Goal: Information Seeking & Learning: Learn about a topic

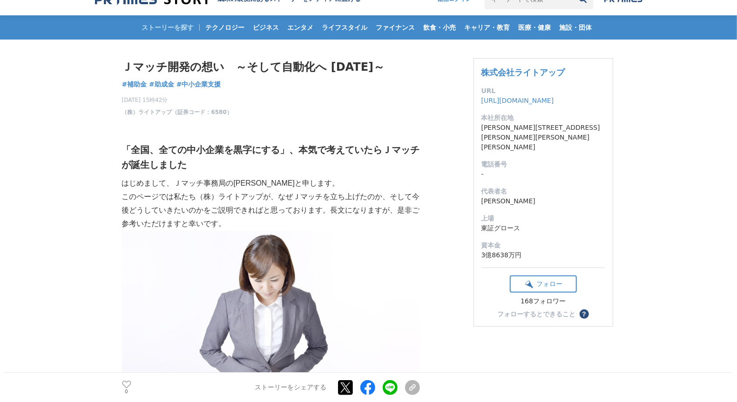
scroll to position [39, 0]
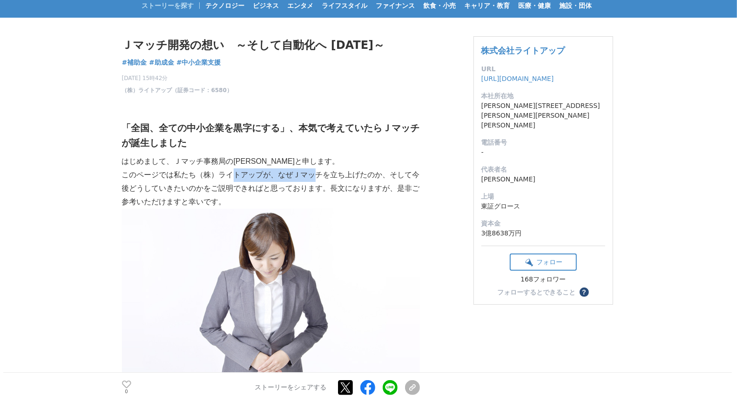
drag, startPoint x: 231, startPoint y: 176, endPoint x: 327, endPoint y: 178, distance: 96.0
click at [326, 178] on p "このページでは私たち（株）ライトアップが、なぜＪマッチを立ち上げたのか、そして今後どうしていきたいのかをご説明できればと思っております。長文になりますが、是非…" at bounding box center [271, 189] width 298 height 40
drag, startPoint x: 332, startPoint y: 178, endPoint x: 380, endPoint y: 178, distance: 47.0
click at [380, 178] on p "このページでは私たち（株）ライトアップが、なぜＪマッチを立ち上げたのか、そして今後どうしていきたいのかをご説明できればと思っております。長文になりますが、是非…" at bounding box center [271, 189] width 298 height 40
drag, startPoint x: 302, startPoint y: 175, endPoint x: 344, endPoint y: 175, distance: 41.9
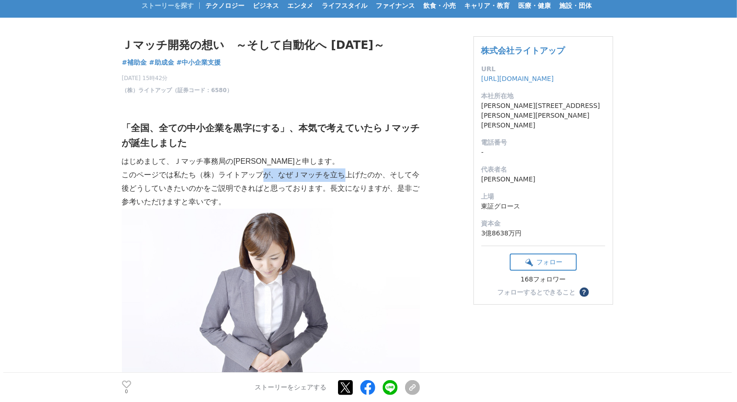
click at [344, 175] on p "このページでは私たち（株）ライトアップが、なぜＪマッチを立ち上げたのか、そして今後どうしていきたいのかをご説明できればと思っております。長文になりますが、是非…" at bounding box center [271, 189] width 298 height 40
drag, startPoint x: 270, startPoint y: 176, endPoint x: 262, endPoint y: 196, distance: 21.7
click at [332, 179] on p "このページでは私たち（株）ライトアップが、なぜＪマッチを立ち上げたのか、そして今後どうしていきたいのかをご説明できればと思っております。長文になりますが、是非…" at bounding box center [271, 189] width 298 height 40
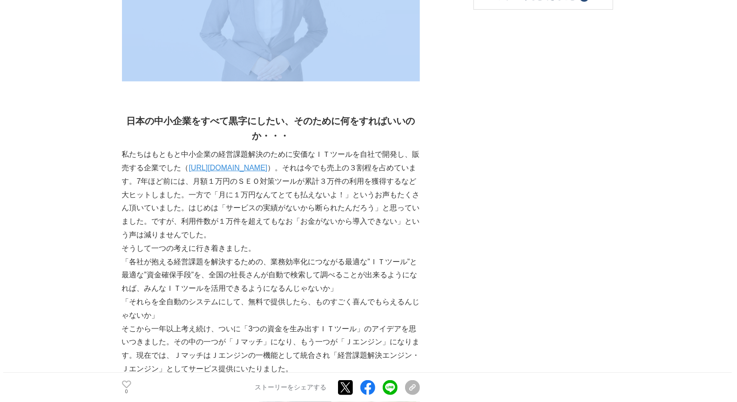
scroll to position [344, 0]
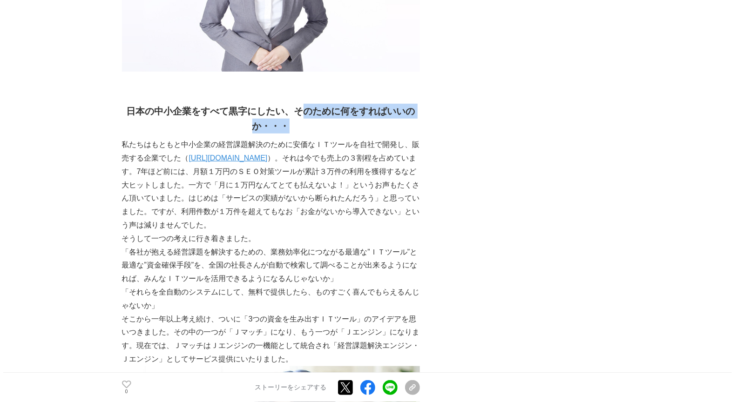
click at [380, 122] on h2 "日本の中小企業をすべて黒字にしたい、そのために何をすればいいのか・・・" at bounding box center [271, 119] width 298 height 30
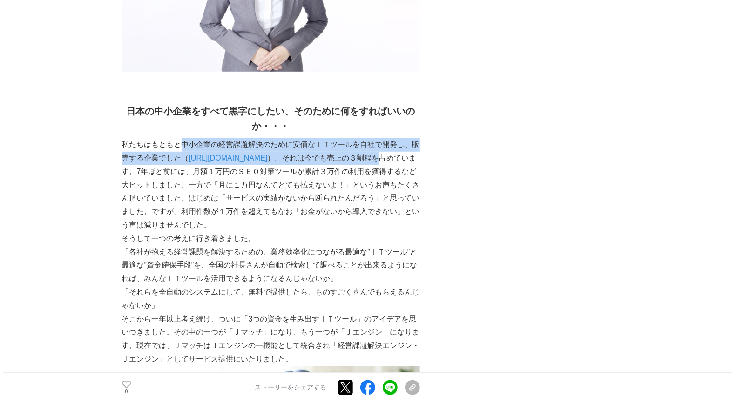
drag, startPoint x: 181, startPoint y: 143, endPoint x: 393, endPoint y: 155, distance: 212.6
click at [399, 153] on p "私たちはもともと中小企業の経営課題解決のために安価なＩＴツールを自社で開発し、販売する企業でした（ [URL][DOMAIN_NAME] ）。それは今でも売上…" at bounding box center [271, 185] width 298 height 94
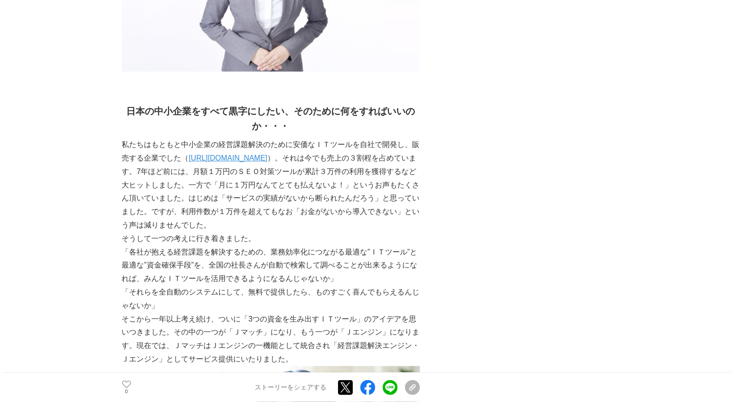
click at [356, 171] on p "私たちはもともと中小企業の経営課題解決のために安価なＩＴツールを自社で開発し、販売する企業でした（ [URL][DOMAIN_NAME] ）。それは今でも売上…" at bounding box center [271, 185] width 298 height 94
drag, startPoint x: 322, startPoint y: 170, endPoint x: 355, endPoint y: 175, distance: 32.9
click at [352, 175] on p "私たちはもともと中小企業の経営課題解決のために安価なＩＴツールを自社で開発し、販売する企業でした（ [URL][DOMAIN_NAME] ）。それは今でも売上…" at bounding box center [271, 185] width 298 height 94
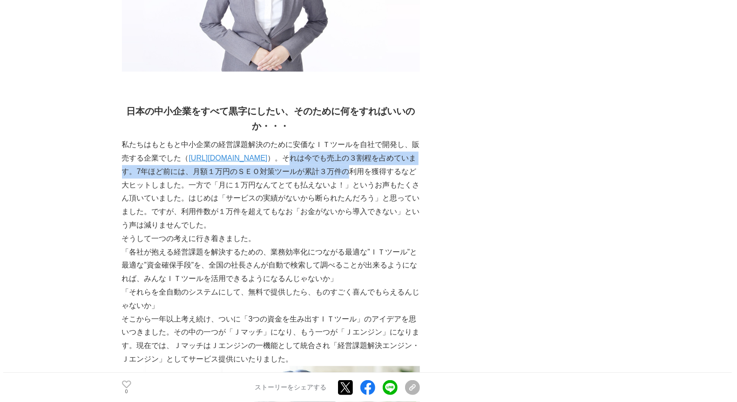
drag, startPoint x: 344, startPoint y: 161, endPoint x: 371, endPoint y: 165, distance: 27.3
click at [371, 165] on p "私たちはもともと中小企業の経営課題解決のために安価なＩＴツールを自社で開発し、販売する企業でした（ [URL][DOMAIN_NAME] ）。それは今でも売上…" at bounding box center [271, 185] width 298 height 94
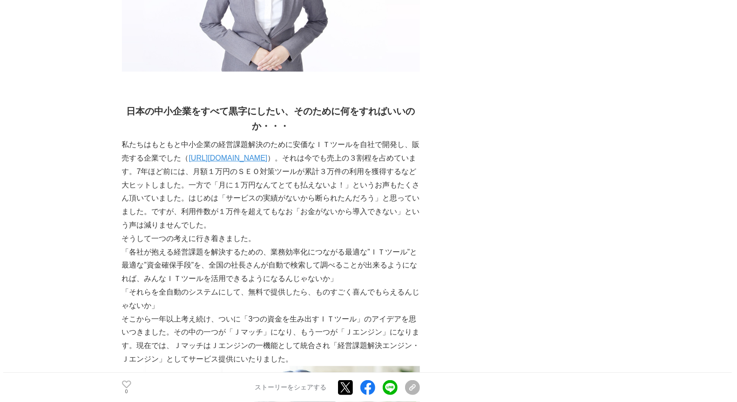
click at [374, 163] on p "私たちはもともと中小企業の経営課題解決のために安価なＩＴツールを自社で開発し、販売する企業でした（ [URL][DOMAIN_NAME] ）。それは今でも売上…" at bounding box center [271, 185] width 298 height 94
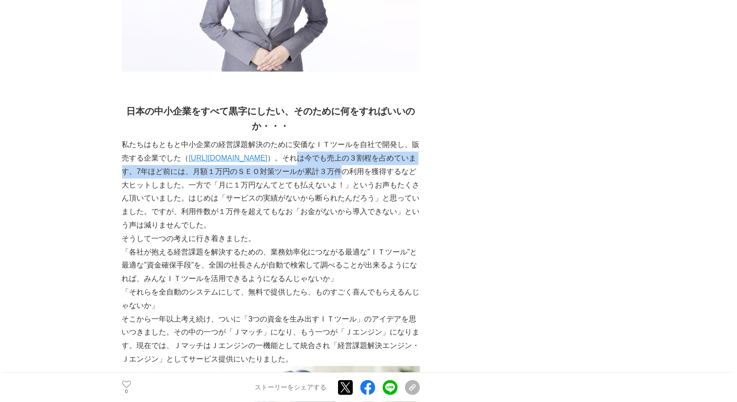
drag, startPoint x: 322, startPoint y: 164, endPoint x: 368, endPoint y: 169, distance: 46.3
click at [368, 169] on p "私たちはもともと中小企業の経営課題解決のために安価なＩＴツールを自社で開発し、販売する企業でした（ [URL][DOMAIN_NAME] ）。それは今でも売上…" at bounding box center [271, 185] width 298 height 94
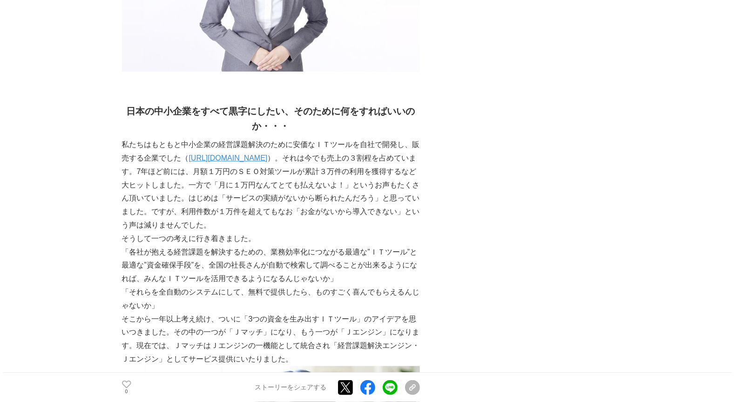
drag, startPoint x: 339, startPoint y: 168, endPoint x: 378, endPoint y: 170, distance: 38.3
click at [384, 170] on p "私たちはもともと中小企業の経営課題解決のために安価なＩＴツールを自社で開発し、販売する企業でした（ [URL][DOMAIN_NAME] ）。それは今でも売上…" at bounding box center [271, 185] width 298 height 94
drag, startPoint x: 327, startPoint y: 170, endPoint x: 359, endPoint y: 171, distance: 32.1
click at [360, 171] on p "私たちはもともと中小企業の経営課題解決のために安価なＩＴツールを自社で開発し、販売する企業でした（ [URL][DOMAIN_NAME] ）。それは今でも売上…" at bounding box center [271, 185] width 298 height 94
drag, startPoint x: 387, startPoint y: 163, endPoint x: 167, endPoint y: 172, distance: 220.4
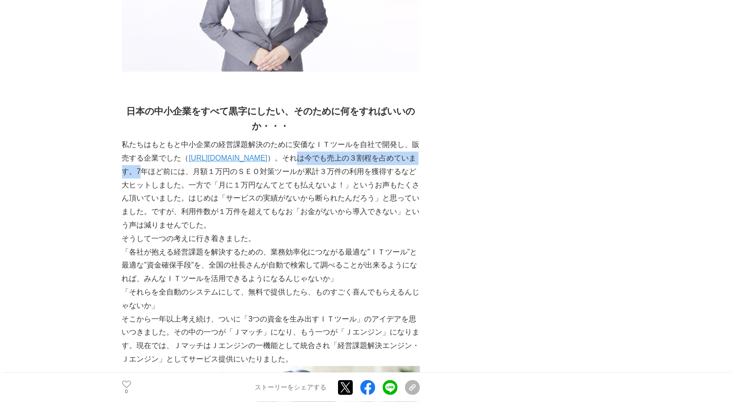
click at [167, 172] on p "私たちはもともと中小企業の経営課題解決のために安価なＩＴツールを自社で開発し、販売する企業でした（ [URL][DOMAIN_NAME] ）。それは今でも売上…" at bounding box center [271, 185] width 298 height 94
click at [223, 180] on p "私たちはもともと中小企業の経営課題解決のために安価なＩＴツールを自社で開発し、販売する企業でした（ [URL][DOMAIN_NAME] ）。それは今でも売上…" at bounding box center [271, 185] width 298 height 94
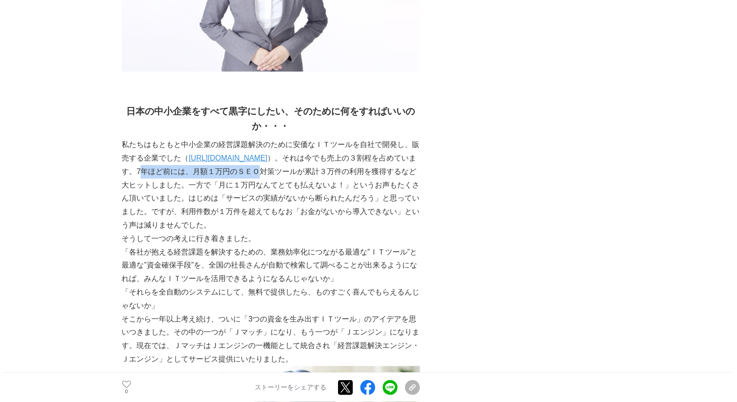
drag, startPoint x: 166, startPoint y: 173, endPoint x: 279, endPoint y: 174, distance: 113.2
click at [279, 174] on p "私たちはもともと中小企業の経営課題解決のために安価なＩＴツールを自社で開発し、販売する企業でした（ [URL][DOMAIN_NAME] ）。それは今でも売上…" at bounding box center [271, 185] width 298 height 94
drag, startPoint x: 278, startPoint y: 174, endPoint x: 325, endPoint y: 175, distance: 47.0
click at [325, 175] on p "私たちはもともと中小企業の経営課題解決のために安価なＩＴツールを自社で開発し、販売する企業でした（ [URL][DOMAIN_NAME] ）。それは今でも売上…" at bounding box center [271, 185] width 298 height 94
drag, startPoint x: 264, startPoint y: 175, endPoint x: 317, endPoint y: 176, distance: 53.1
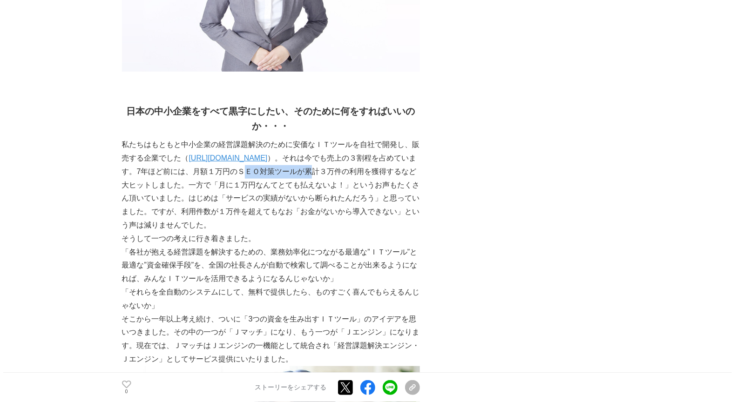
click at [333, 176] on p "私たちはもともと中小企業の経営課題解決のために安価なＩＴツールを自社で開発し、販売する企業でした（ [URL][DOMAIN_NAME] ）。それは今でも売上…" at bounding box center [271, 185] width 298 height 94
drag, startPoint x: 308, startPoint y: 176, endPoint x: 378, endPoint y: 176, distance: 69.8
click at [377, 176] on p "私たちはもともと中小企業の経営課題解決のために安価なＩＴツールを自社で開発し、販売する企業でした（ [URL][DOMAIN_NAME] ）。それは今でも売上…" at bounding box center [271, 185] width 298 height 94
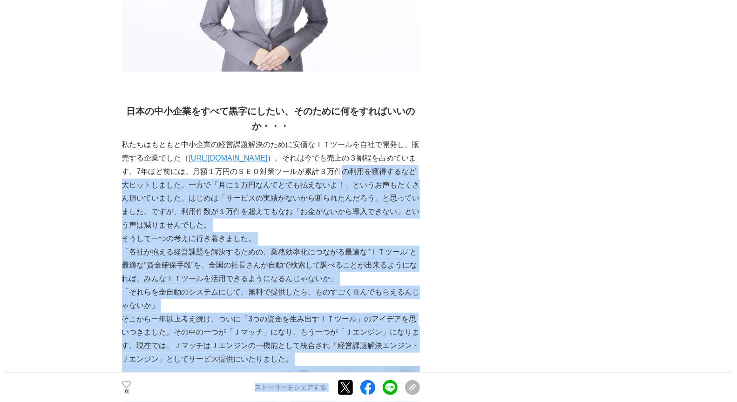
drag, startPoint x: 367, startPoint y: 176, endPoint x: 323, endPoint y: 176, distance: 44.2
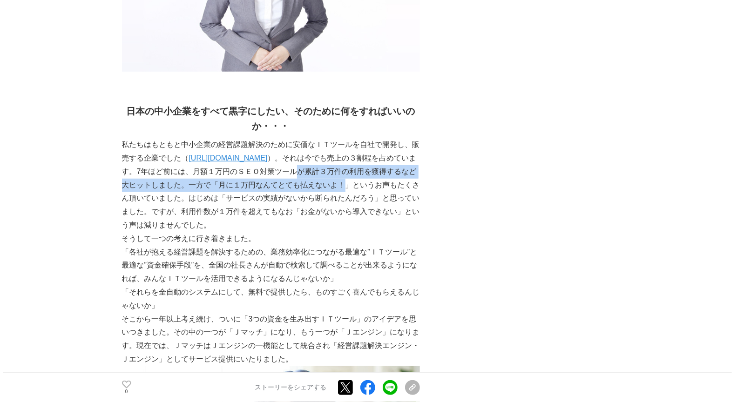
drag, startPoint x: 350, startPoint y: 177, endPoint x: 362, endPoint y: 180, distance: 12.9
click at [369, 180] on p "私たちはもともと中小企業の経営課題解決のために安価なＩＴツールを自社で開発し、販売する企業でした（ [URL][DOMAIN_NAME] ）。それは今でも売上…" at bounding box center [271, 185] width 298 height 94
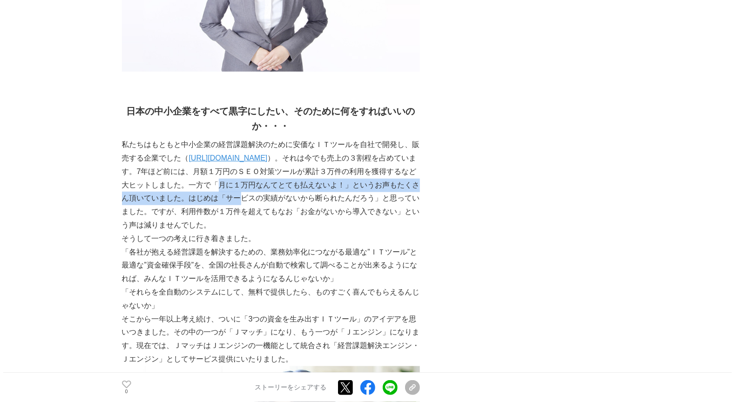
drag, startPoint x: 243, startPoint y: 188, endPoint x: 261, endPoint y: 193, distance: 18.7
click at [261, 193] on p "私たちはもともと中小企業の経営課題解決のために安価なＩＴツールを自社で開発し、販売する企業でした（ [URL][DOMAIN_NAME] ）。それは今でも売上…" at bounding box center [271, 185] width 298 height 94
drag, startPoint x: 221, startPoint y: 185, endPoint x: 386, endPoint y: 190, distance: 164.9
click at [386, 190] on p "私たちはもともと中小企業の経営課題解決のために安価なＩＴツールを自社で開発し、販売する企業でした（ [URL][DOMAIN_NAME] ）。それは今でも売上…" at bounding box center [271, 185] width 298 height 94
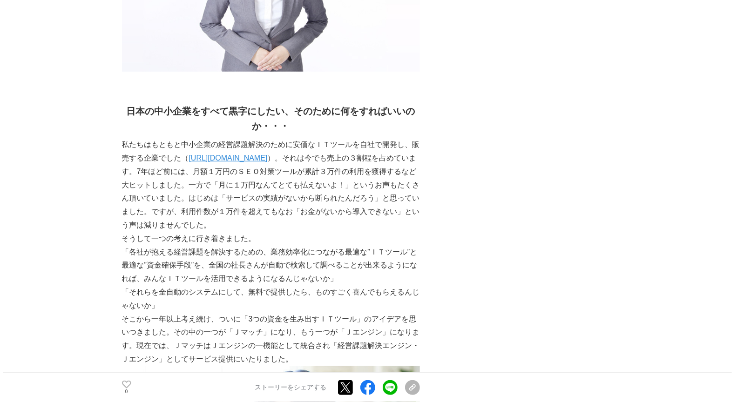
drag, startPoint x: 359, startPoint y: 190, endPoint x: 368, endPoint y: 190, distance: 9.4
click at [368, 190] on p "私たちはもともと中小企業の経営課題解決のために安価なＩＴツールを自社で開発し、販売する企業でした（ [URL][DOMAIN_NAME] ）。それは今でも売上…" at bounding box center [271, 185] width 298 height 94
drag, startPoint x: 308, startPoint y: 187, endPoint x: 316, endPoint y: 189, distance: 7.7
click at [337, 189] on p "私たちはもともと中小企業の経営課題解決のために安価なＩＴツールを自社で開発し、販売する企業でした（ [URL][DOMAIN_NAME] ）。それは今でも売上…" at bounding box center [271, 185] width 298 height 94
drag, startPoint x: 277, startPoint y: 189, endPoint x: 305, endPoint y: 188, distance: 28.4
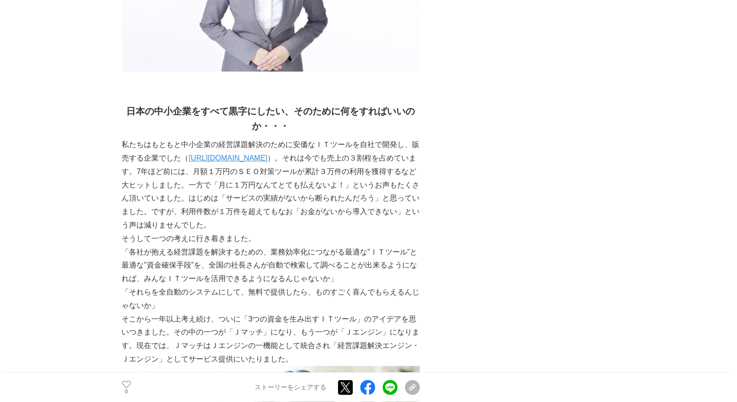
click at [319, 188] on p "私たちはもともと中小企業の経営課題解決のために安価なＩＴツールを自社で開発し、販売する企業でした（ [URL][DOMAIN_NAME] ）。それは今でも売上…" at bounding box center [271, 185] width 298 height 94
drag, startPoint x: 221, startPoint y: 189, endPoint x: 391, endPoint y: 188, distance: 170.0
click at [394, 189] on p "私たちはもともと中小企業の経営課題解決のために安価なＩＴツールを自社で開発し、販売する企業でした（ [URL][DOMAIN_NAME] ）。それは今でも売上…" at bounding box center [271, 185] width 298 height 94
drag, startPoint x: 399, startPoint y: 186, endPoint x: 418, endPoint y: 187, distance: 19.1
click at [418, 187] on p "私たちはもともと中小企業の経営課題解決のために安価なＩＴツールを自社で開発し、販売する企業でした（ [URL][DOMAIN_NAME] ）。それは今でも売上…" at bounding box center [271, 185] width 298 height 94
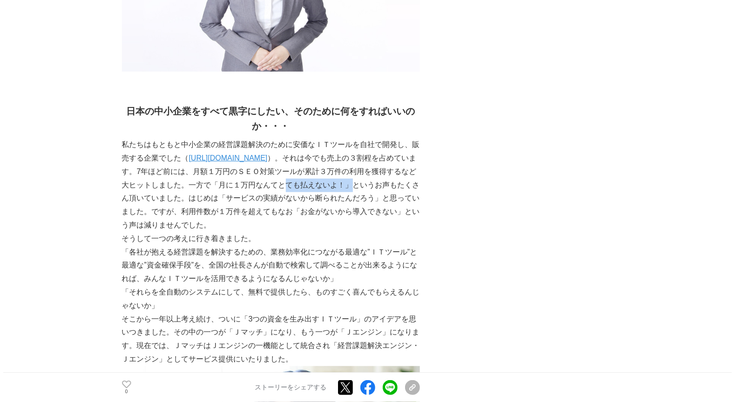
drag, startPoint x: 304, startPoint y: 185, endPoint x: 326, endPoint y: 186, distance: 22.4
click at [372, 185] on p "私たちはもともと中小企業の経営課題解決のために安価なＩＴツールを自社で開発し、販売する企業でした（ [URL][DOMAIN_NAME] ）。それは今でも売上…" at bounding box center [271, 185] width 298 height 94
drag, startPoint x: 334, startPoint y: 185, endPoint x: 385, endPoint y: 186, distance: 50.3
click at [386, 185] on p "私たちはもともと中小企業の経営課題解決のために安価なＩＴツールを自社で開発し、販売する企業でした（ [URL][DOMAIN_NAME] ）。それは今でも売上…" at bounding box center [271, 185] width 298 height 94
drag, startPoint x: 382, startPoint y: 183, endPoint x: 250, endPoint y: 191, distance: 132.5
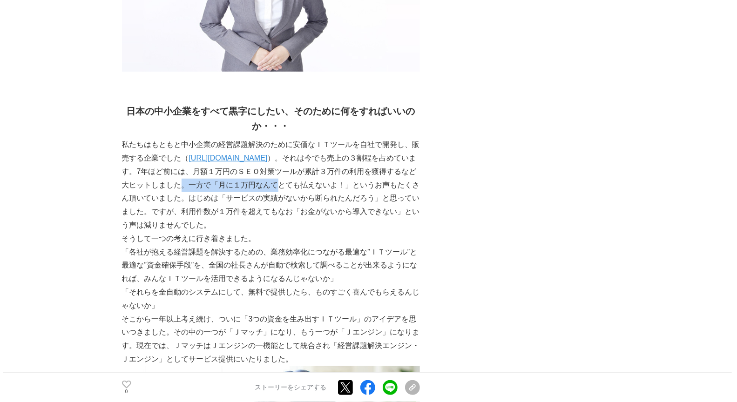
click at [248, 191] on p "私たちはもともと中小企業の経営課題解決のために安価なＩＴツールを自社で開発し、販売する企業でした（ [URL][DOMAIN_NAME] ）。それは今でも売上…" at bounding box center [271, 185] width 298 height 94
drag, startPoint x: 235, startPoint y: 196, endPoint x: 267, endPoint y: 197, distance: 31.7
click at [267, 197] on p "私たちはもともと中小企業の経営課題解決のために安価なＩＴツールを自社で開発し、販売する企業でした（ [URL][DOMAIN_NAME] ）。それは今でも売上…" at bounding box center [271, 185] width 298 height 94
drag, startPoint x: 228, startPoint y: 198, endPoint x: 302, endPoint y: 202, distance: 74.6
click at [302, 202] on p "私たちはもともと中小企業の経営課題解決のために安価なＩＴツールを自社で開発し、販売する企業でした（ [URL][DOMAIN_NAME] ）。それは今でも売上…" at bounding box center [271, 185] width 298 height 94
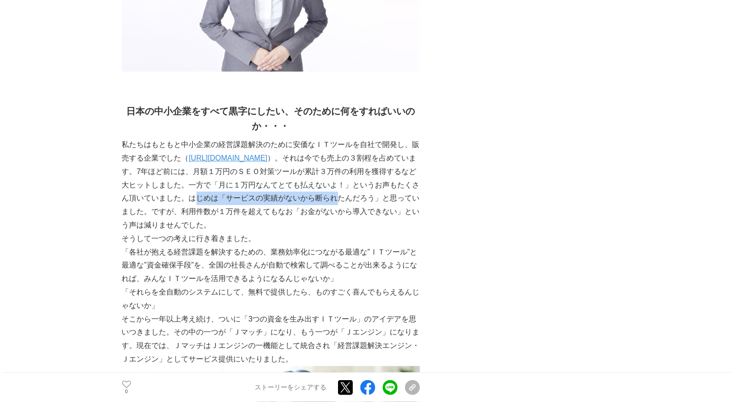
drag, startPoint x: 232, startPoint y: 198, endPoint x: 363, endPoint y: 202, distance: 130.4
click at [363, 202] on p "私たちはもともと中小企業の経営課題解決のために安価なＩＴツールを自社で開発し、販売する企業でした（ [URL][DOMAIN_NAME] ）。それは今でも売上…" at bounding box center [271, 185] width 298 height 94
drag
click at [420, 204] on p "私たちはもともと中小企業の経営課題解決のために安価なＩＴツールを自社で開発し、販売する企業でした（ [URL][DOMAIN_NAME] ）。それは今でも売上…" at bounding box center [271, 185] width 298 height 94
click at [338, 201] on p "私たちはもともと中小企業の経営課題解決のために安価なＩＴツールを自社で開発し、販売する企業でした（ [URL][DOMAIN_NAME] ）。それは今でも売上…" at bounding box center [271, 185] width 298 height 94
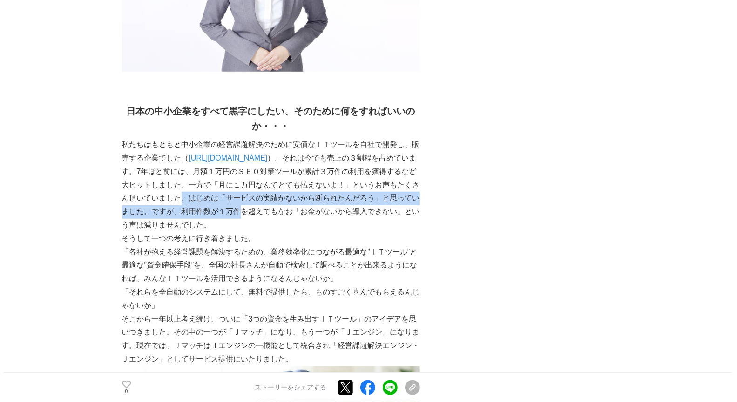
click at [260, 209] on p "私たちはもともと中小企業の経営課題解決のために安価なＩＴツールを自社で開発し、販売する企業でした（ [URL][DOMAIN_NAME] ）。それは今でも売上…" at bounding box center [271, 185] width 298 height 94
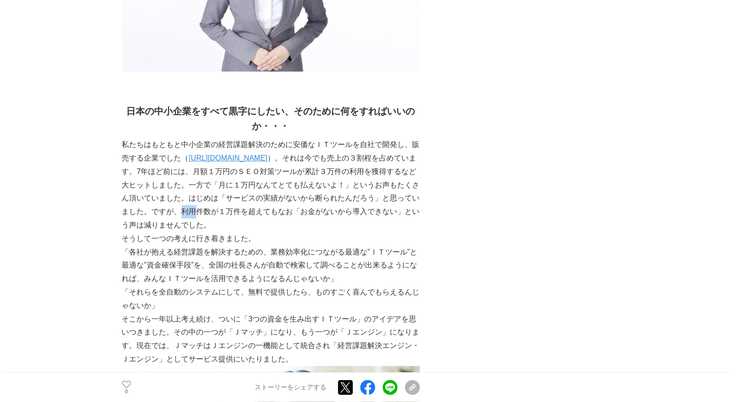
click at [206, 216] on p "私たちはもともと中小企業の経営課題解決のために安価なＩＴツールを自社で開発し、販売する企業でした（ [URL][DOMAIN_NAME] ）。それは今でも売上…" at bounding box center [271, 185] width 298 height 94
click at [290, 214] on p "私たちはもともと中小企業の経営課題解決のために安価なＩＴツールを自社で開発し、販売する企業でした（ [URL][DOMAIN_NAME] ）。それは今でも売上…" at bounding box center [271, 185] width 298 height 94
click at [352, 215] on p "私たちはもともと中小企業の経営課題解決のために安価なＩＴツールを自社で開発し、販売する企業でした（ [URL][DOMAIN_NAME] ）。それは今でも売上…" at bounding box center [271, 185] width 298 height 94
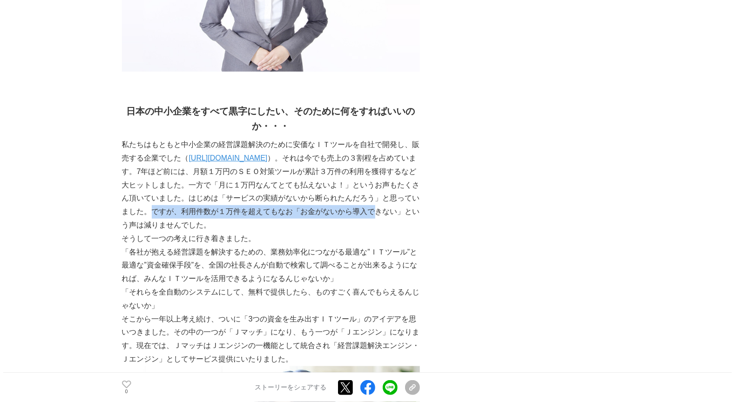
click at [397, 216] on p "私たちはもともと中小企業の経営課題解決のために安価なＩＴツールを自社で開発し、販売する企業でした（ [URL][DOMAIN_NAME] ）。それは今でも売上…" at bounding box center [271, 185] width 298 height 94
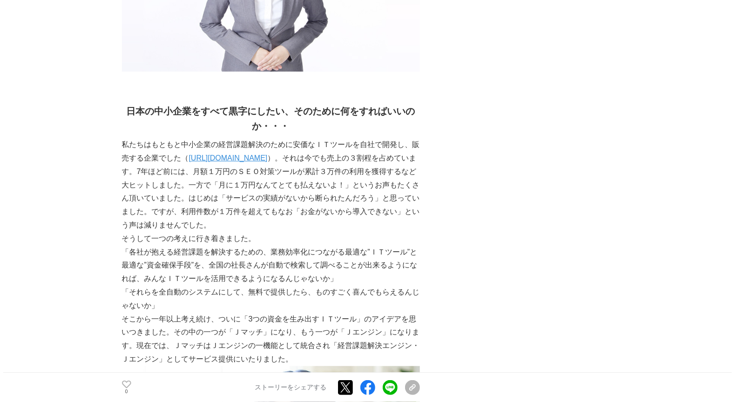
click at [382, 214] on p "私たちはもともと中小企業の経営課題解決のために安価なＩＴツールを自社で開発し、販売する企業でした（ [URL][DOMAIN_NAME] ）。それは今でも売上…" at bounding box center [271, 185] width 298 height 94
click at [325, 220] on p "私たちはもともと中小企業の経営課題解決のために安価なＩＴツールを自社で開発し、販売する企業でした（ [URL][DOMAIN_NAME] ）。それは今でも売上…" at bounding box center [271, 185] width 298 height 94
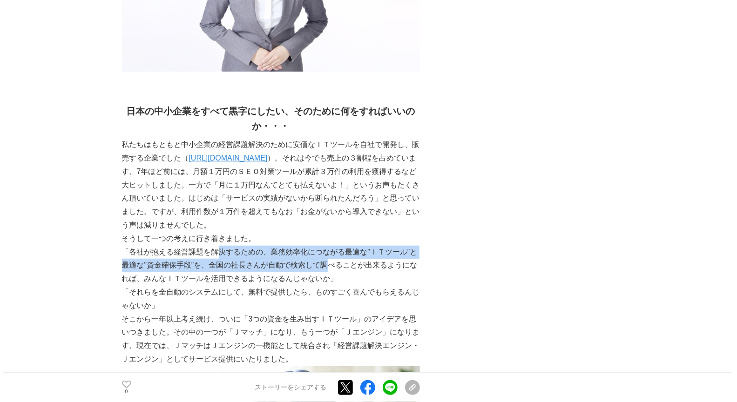
click at [331, 261] on p "「各社が抱える経営課題を解決するための、業務効率化につながる最適な”ＩＴツール”と最適な”資金確保手段”を、全国の社長さんが自動で検索して調べることが出来るよ…" at bounding box center [271, 266] width 298 height 40
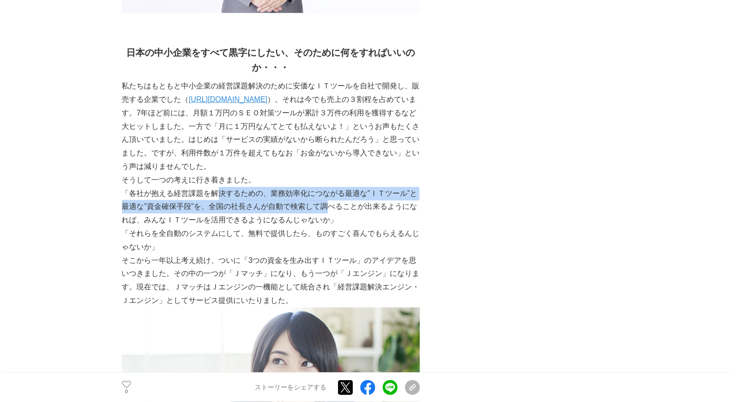
scroll to position [424, 0]
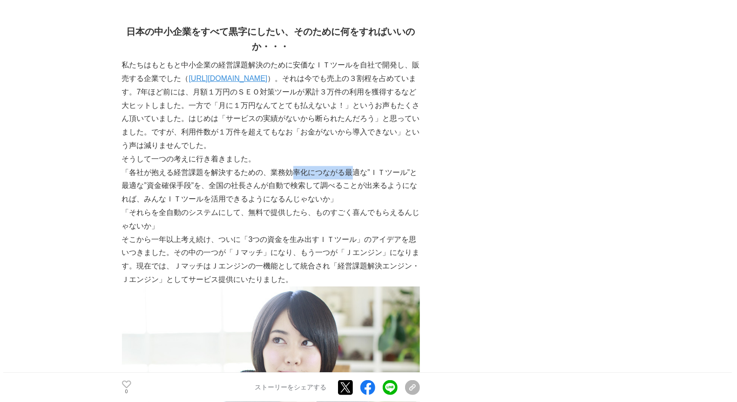
click at [360, 177] on p "「各社が抱える経営課題を解決するための、業務効率化につながる最適な”ＩＴツール”と最適な”資金確保手段”を、全国の社長さんが自動で検索して調べることが出来るよ…" at bounding box center [271, 186] width 298 height 40
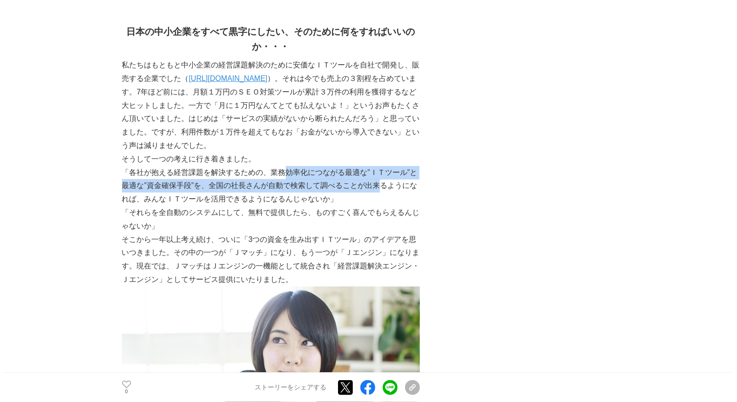
click at [382, 183] on p "「各社が抱える経営課題を解決するための、業務効率化につながる最適な”ＩＴツール”と最適な”資金確保手段”を、全国の社長さんが自動で検索して調べることが出来るよ…" at bounding box center [271, 186] width 298 height 40
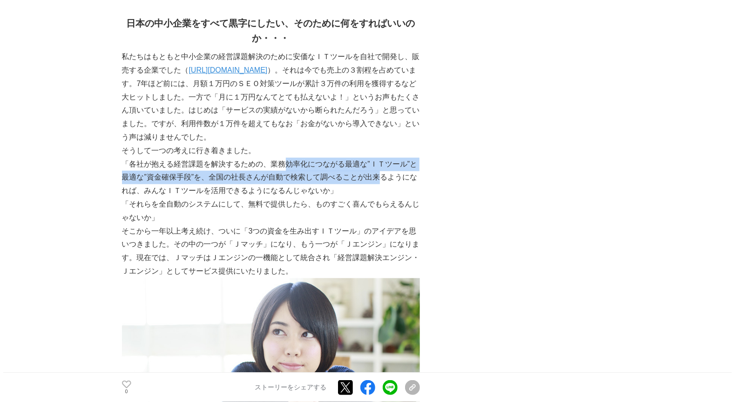
scroll to position [439, 0]
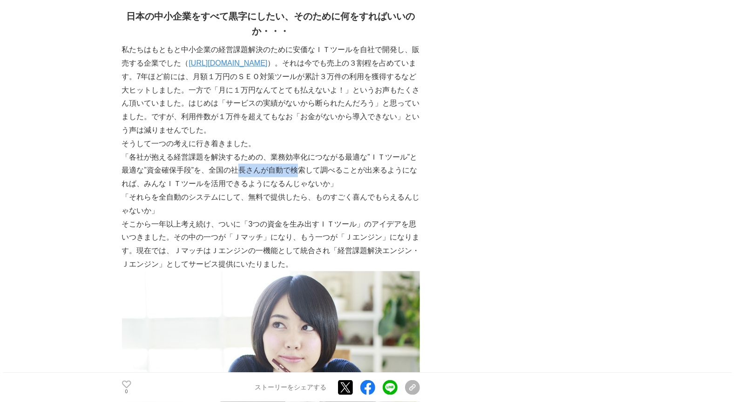
click at [301, 176] on p "「各社が抱える経営課題を解決するための、業務効率化につながる最適な”ＩＴツール”と最適な”資金確保手段”を、全国の社長さんが自動で検索して調べることが出来るよ…" at bounding box center [271, 171] width 298 height 40
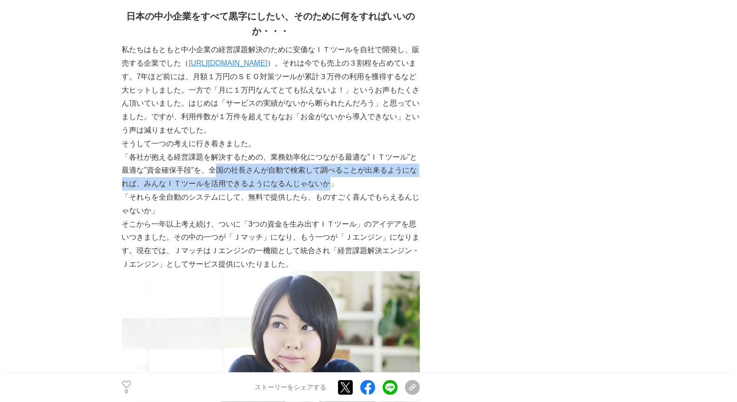
click at [331, 185] on p "「各社が抱える経営課題を解決するための、業務効率化につながる最適な”ＩＴツール”と最適な”資金確保手段”を、全国の社長さんが自動で検索して調べることが出来るよ…" at bounding box center [271, 171] width 298 height 40
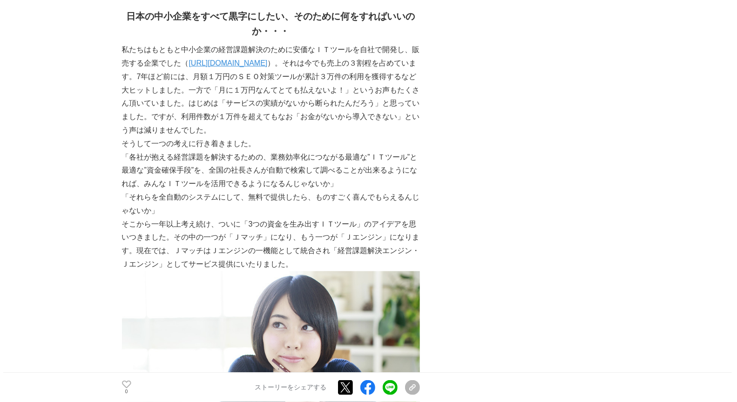
click at [357, 173] on p "「各社が抱える経営課題を解決するための、業務効率化につながる最適な”ＩＴツール”と最適な”資金確保手段”を、全国の社長さんが自動で検索して調べることが出来るよ…" at bounding box center [271, 171] width 298 height 40
click at [355, 175] on p "「各社が抱える経営課題を解決するための、業務効率化につながる最適な”ＩＴツール”と最適な”資金確保手段”を、全国の社長さんが自動で検索して調べることが出来るよ…" at bounding box center [271, 171] width 298 height 40
click at [382, 180] on p "「各社が抱える経営課題を解決するための、業務効率化につながる最適な”ＩＴツール”と最適な”資金確保手段”を、全国の社長さんが自動で検索して調べることが出来るよ…" at bounding box center [271, 171] width 298 height 40
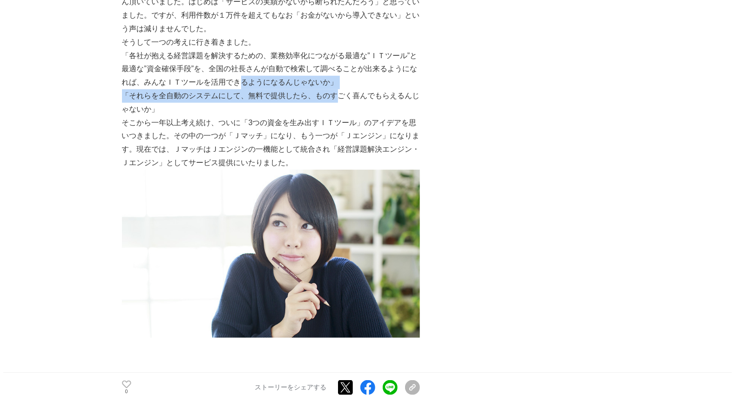
scroll to position [545, 0]
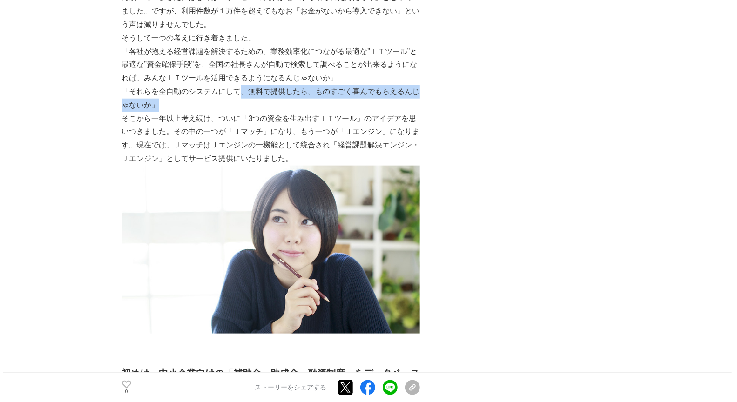
click at [327, 98] on p "「それらを全自動のシステムにして、無料で提供したら、ものすごく喜んでもらえるんじゃないか」" at bounding box center [271, 98] width 298 height 27
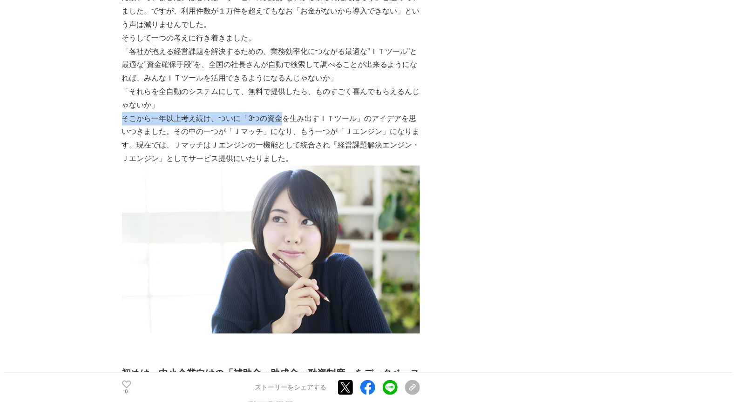
click at [233, 122] on p "そこから一年以上考え続け、ついに「3つの資金を生み出すＩＴツール」のアイデアを思いつきました。その中の一つが「Ｊマッチ」になり、もう一つが「Ｊエンジン」になり…" at bounding box center [271, 139] width 298 height 54
click at [321, 120] on p "そこから一年以上考え続け、ついに「3つの資金を生み出すＩＴツール」のアイデアを思いつきました。その中の一つが「Ｊマッチ」になり、もう一つが「Ｊエンジン」になり…" at bounding box center [271, 139] width 298 height 54
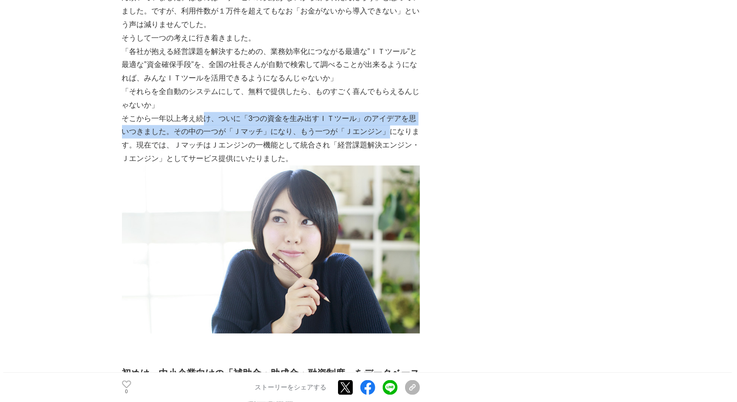
click at [392, 128] on p "そこから一年以上考え続け、ついに「3つの資金を生み出すＩＴツール」のアイデアを思いつきました。その中の一つが「Ｊマッチ」になり、もう一つが「Ｊエンジン」になり…" at bounding box center [271, 139] width 298 height 54
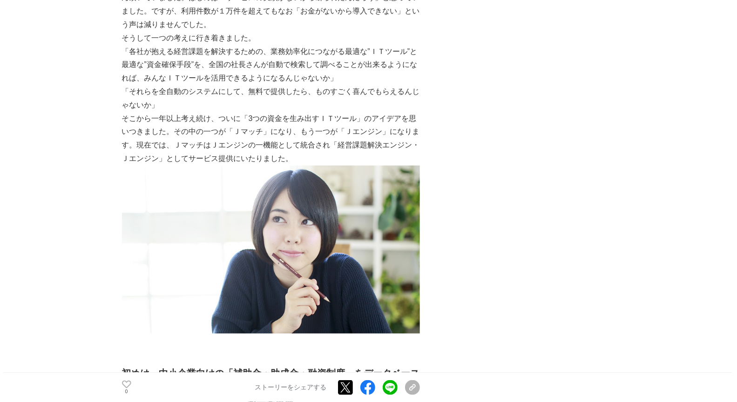
click at [399, 133] on p "そこから一年以上考え続け、ついに「3つの資金を生み出すＩＴツール」のアイデアを思いつきました。その中の一つが「Ｊマッチ」になり、もう一つが「Ｊエンジン」になり…" at bounding box center [271, 139] width 298 height 54
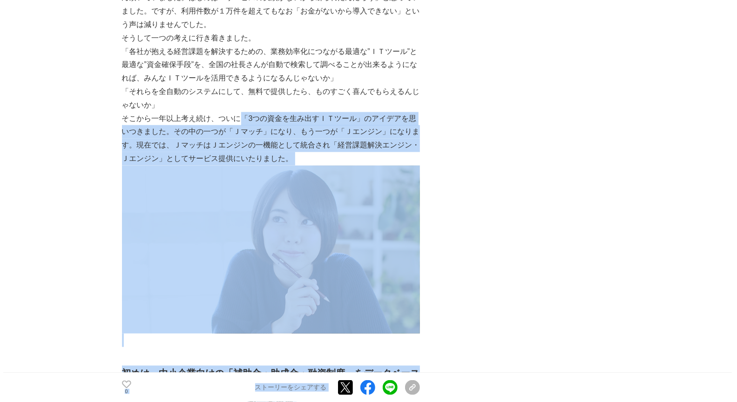
click at [418, 122] on p "そこから一年以上考え続け、ついに「3つの資金を生み出すＩＴツール」のアイデアを思いつきました。その中の一つが「Ｊマッチ」になり、もう一つが「Ｊエンジン」になり…" at bounding box center [271, 139] width 298 height 54
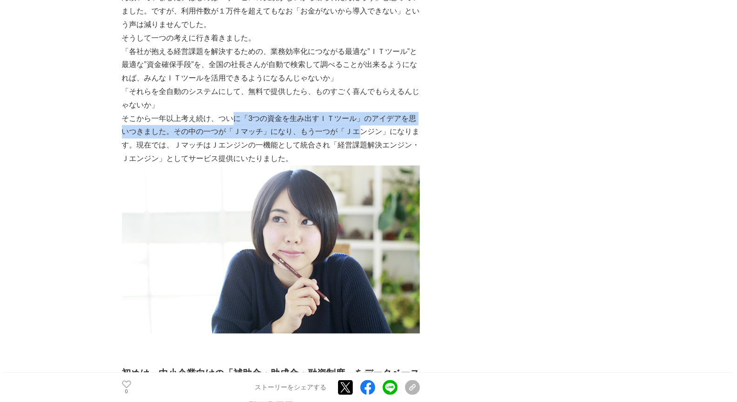
click at [356, 131] on p "そこから一年以上考え続け、ついに「3つの資金を生み出すＩＴツール」のアイデアを思いつきました。その中の一つが「Ｊマッチ」になり、もう一つが「Ｊエンジン」になり…" at bounding box center [271, 139] width 298 height 54
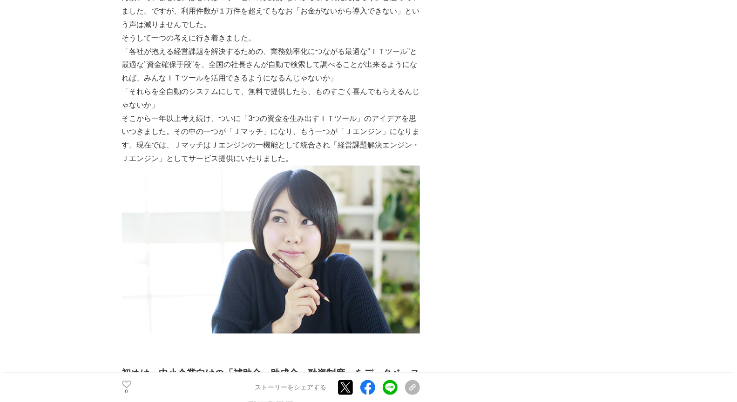
click at [326, 141] on p "そこから一年以上考え続け、ついに「3つの資金を生み出すＩＴツール」のアイデアを思いつきました。その中の一つが「Ｊマッチ」になり、もう一つが「Ｊエンジン」になり…" at bounding box center [271, 139] width 298 height 54
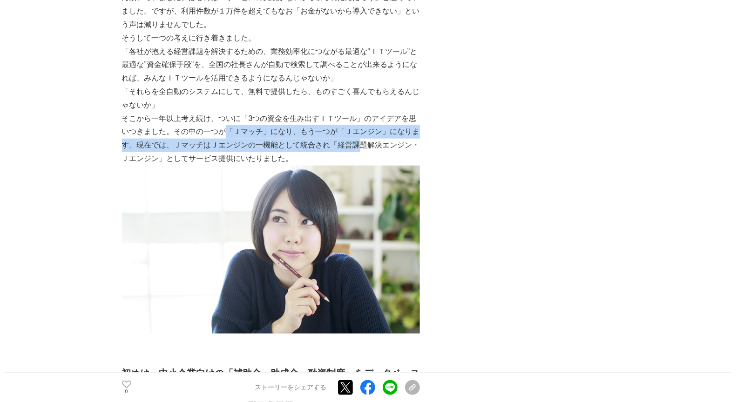
click at [340, 142] on p "そこから一年以上考え続け、ついに「3つの資金を生み出すＩＴツール」のアイデアを思いつきました。その中の一つが「Ｊマッチ」になり、もう一つが「Ｊエンジン」になり…" at bounding box center [271, 139] width 298 height 54
click at [305, 144] on p "そこから一年以上考え続け、ついに「3つの資金を生み出すＩＴツール」のアイデアを思いつきました。その中の一つが「Ｊマッチ」になり、もう一つが「Ｊエンジン」になり…" at bounding box center [271, 139] width 298 height 54
click at [366, 146] on p "そこから一年以上考え続け、ついに「3つの資金を生み出すＩＴツール」のアイデアを思いつきました。その中の一つが「Ｊマッチ」になり、もう一つが「Ｊエンジン」になり…" at bounding box center [271, 139] width 298 height 54
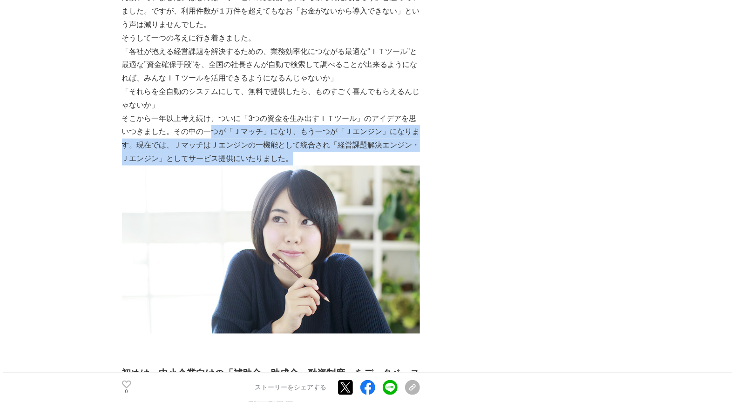
click at [300, 163] on p "そこから一年以上考え続け、ついに「3つの資金を生み出すＩＴツール」のアイデアを思いつきました。その中の一つが「Ｊマッチ」になり、もう一つが「Ｊエンジン」になり…" at bounding box center [271, 139] width 298 height 54
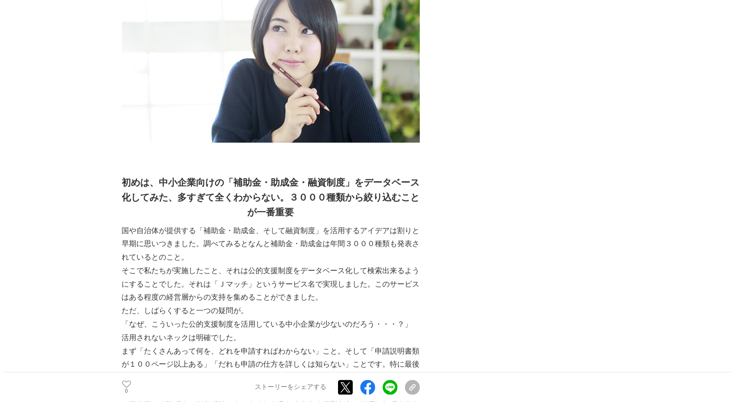
scroll to position [737, 0]
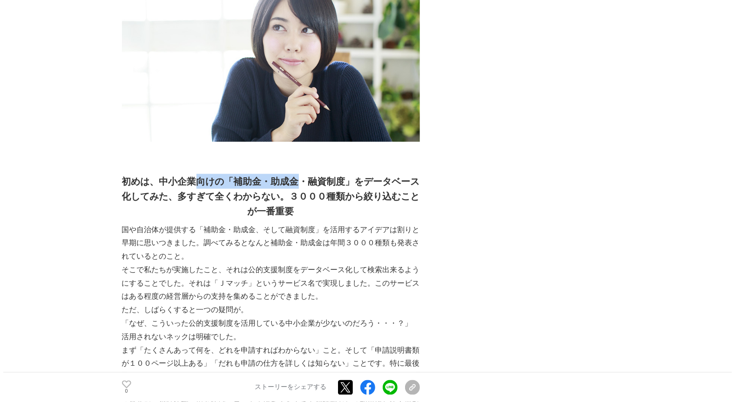
click at [308, 184] on h2 "初めは、中小企業向けの「補助金・助成金・融資制度」をデータベース化してみた、 多すぎて全くわからない。３０００種類から絞り込むことが一番重要" at bounding box center [271, 196] width 298 height 45
click at [328, 188] on h2 "初めは、中小企業向けの「補助金・助成金・融資制度」をデータベース化してみた、 多すぎて全くわからない。３０００種類から絞り込むことが一番重要" at bounding box center [271, 196] width 298 height 45
click at [306, 201] on h2 "初めは、中小企業向けの「補助金・助成金・融資制度」をデータベース化してみた、 多すぎて全くわからない。３０００種類から絞り込むことが一番重要" at bounding box center [271, 196] width 298 height 45
click at [310, 203] on h2 "初めは、中小企業向けの「補助金・助成金・融資制度」をデータベース化してみた、 多すぎて全くわからない。３０００種類から絞り込むことが一番重要" at bounding box center [271, 196] width 298 height 45
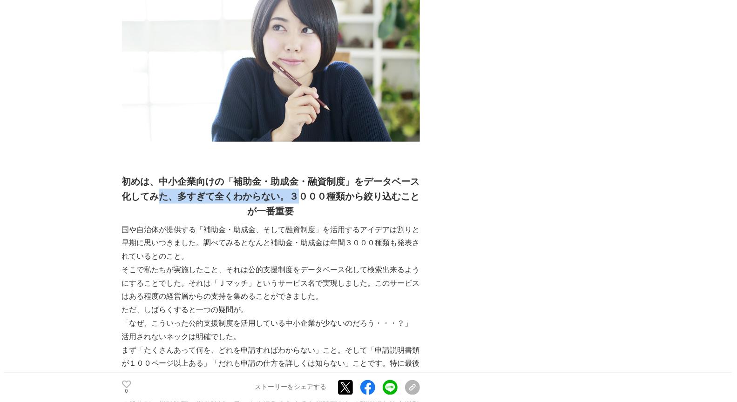
click at [305, 200] on h2 "初めは、中小企業向けの「補助金・助成金・融資制度」をデータベース化してみた、 多すぎて全くわからない。３０００種類から絞り込むことが一番重要" at bounding box center [271, 196] width 298 height 45
click at [310, 202] on h2 "初めは、中小企業向けの「補助金・助成金・融資制度」をデータベース化してみた、 多すぎて全くわからない。３０００種類から絞り込むことが一番重要" at bounding box center [271, 196] width 298 height 45
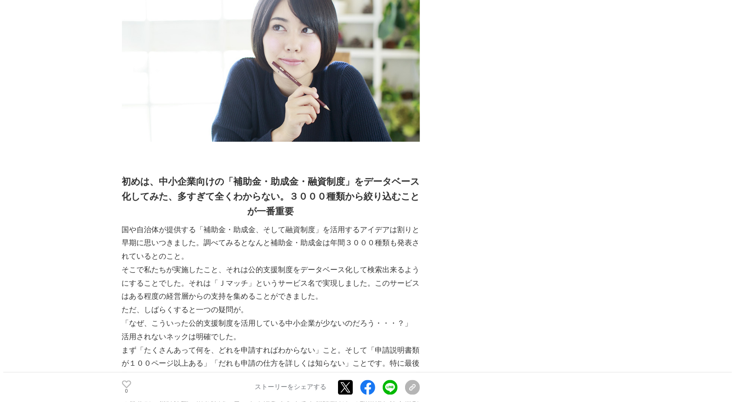
click at [356, 212] on h2 "初めは、中小企業向けの「補助金・助成金・融資制度」をデータベース化してみた、 多すぎて全くわからない。３０００種類から絞り込むことが一番重要" at bounding box center [271, 196] width 298 height 45
click at [342, 209] on h2 "初めは、中小企業向けの「補助金・助成金・融資制度」をデータベース化してみた、 多すぎて全くわからない。３０００種類から絞り込むことが一番重要" at bounding box center [271, 196] width 298 height 45
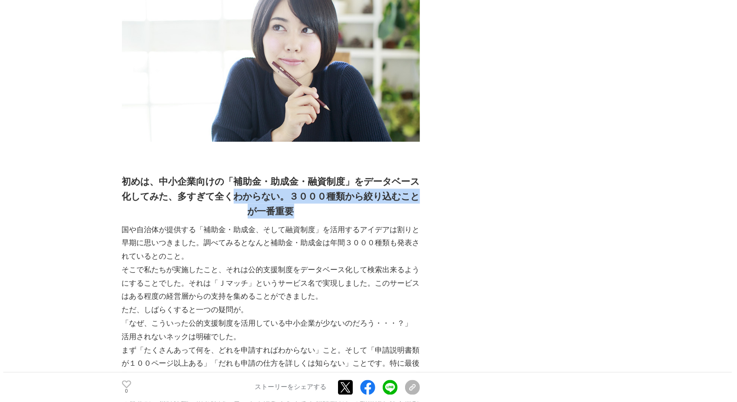
click at [373, 207] on h2 "初めは、中小企業向けの「補助金・助成金・融資制度」をデータベース化してみた、 多すぎて全くわからない。３０００種類から絞り込むことが一番重要" at bounding box center [271, 196] width 298 height 45
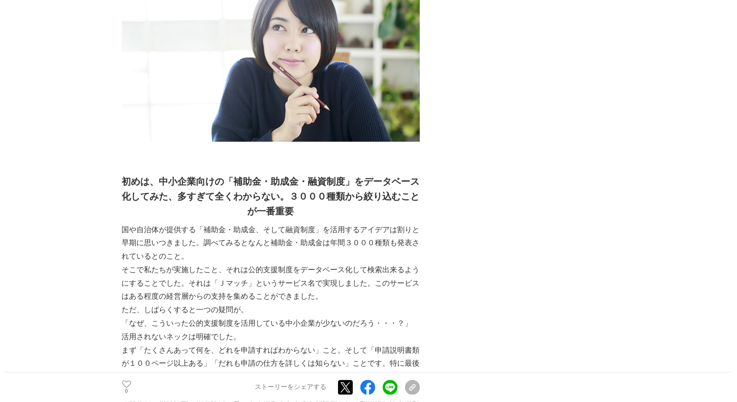
click at [332, 213] on h2 "初めは、中小企業向けの「補助金・助成金・融資制度」をデータベース化してみた、 多すぎて全くわからない。３０００種類から絞り込むことが一番重要" at bounding box center [271, 196] width 298 height 45
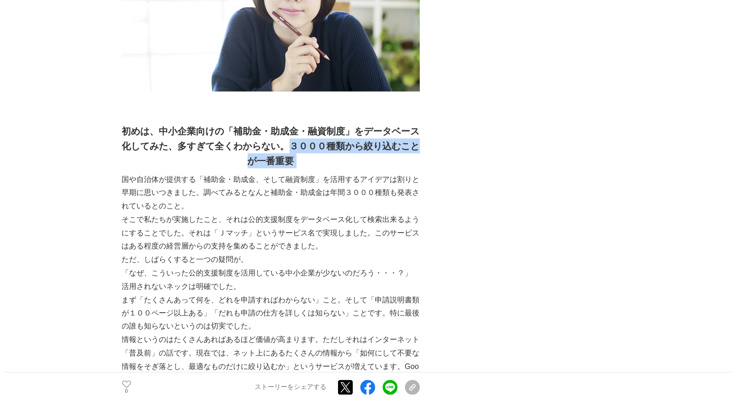
scroll to position [802, 0]
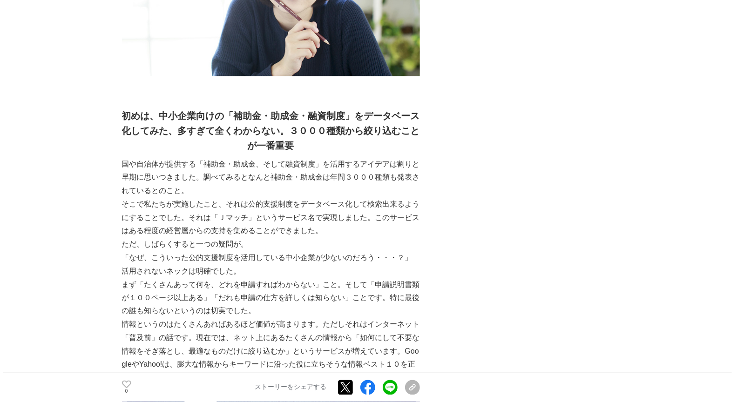
click at [365, 176] on p "国や自治体が提供する「補助金・助成金、そして融資制度」を活用するアイデアは割りと早期に思いつきました。調べてみるとなんと補助金・助成金は年間３０００種類も発表…" at bounding box center [271, 178] width 298 height 40
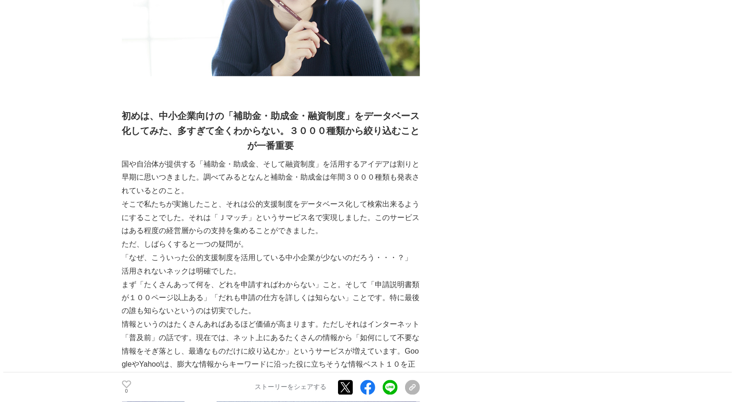
click at [368, 169] on p "国や自治体が提供する「補助金・助成金、そして融資制度」を活用するアイデアは割りと早期に思いつきました。調べてみるとなんと補助金・助成金は年間３０００種類も発表…" at bounding box center [271, 178] width 298 height 40
click at [334, 172] on p "国や自治体が提供する「補助金・助成金、そして融資制度」を活用するアイデアは割りと早期に思いつきました。調べてみるとなんと補助金・助成金は年間３０００種類も発表…" at bounding box center [271, 178] width 298 height 40
click at [280, 182] on p "国や自治体が提供する「補助金・助成金、そして融資制度」を活用するアイデアは割りと早期に思いつきました。調べてみるとなんと補助金・助成金は年間３０００種類も発表…" at bounding box center [271, 178] width 298 height 40
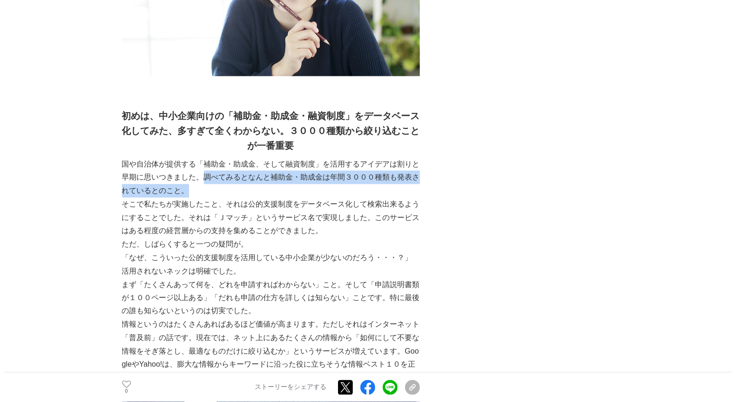
click at [285, 189] on p "国や自治体が提供する「補助金・助成金、そして融資制度」を活用するアイデアは割りと早期に思いつきました。調べてみるとなんと補助金・助成金は年間３０００種類も発表…" at bounding box center [271, 178] width 298 height 40
click at [349, 184] on p "国や自治体が提供する「補助金・助成金、そして融資制度」を活用するアイデアは割りと早期に思いつきました。調べてみるとなんと補助金・助成金は年間３０００種類も発表…" at bounding box center [271, 178] width 298 height 40
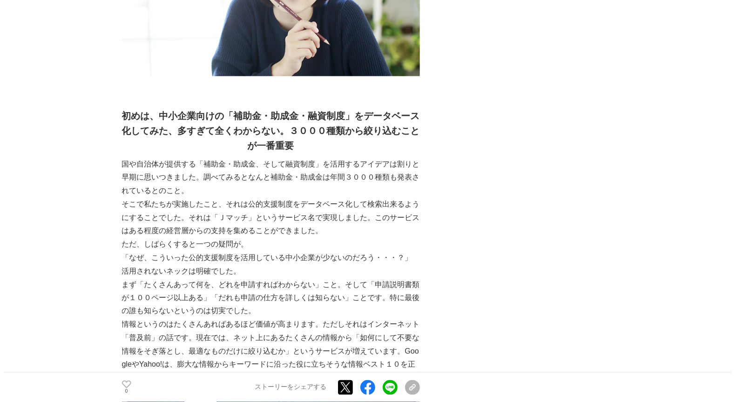
click at [305, 177] on p "国や自治体が提供する「補助金・助成金、そして融資制度」を活用するアイデアは割りと早期に思いつきました。調べてみるとなんと補助金・助成金は年間３０００種類も発表…" at bounding box center [271, 178] width 298 height 40
click at [322, 183] on p "国や自治体が提供する「補助金・助成金、そして融資制度」を活用するアイデアは割りと早期に思いつきました。調べてみるとなんと補助金・助成金は年間３０００種類も発表…" at bounding box center [271, 178] width 298 height 40
click at [380, 184] on p "国や自治体が提供する「補助金・助成金、そして融資制度」を活用するアイデアは割りと早期に思いつきました。調べてみるとなんと補助金・助成金は年間３０００種類も発表…" at bounding box center [271, 178] width 298 height 40
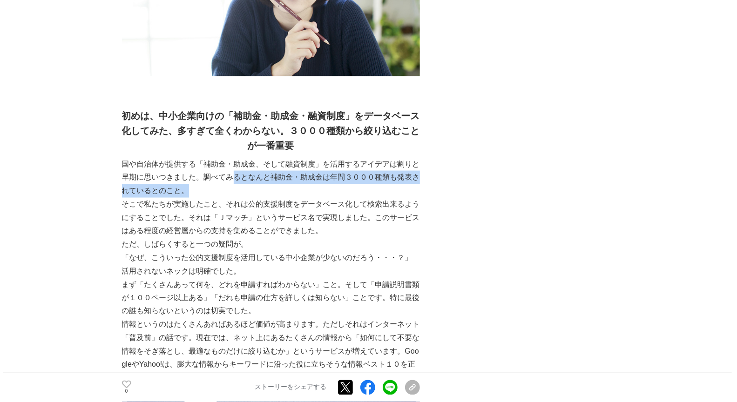
click at [363, 190] on p "国や自治体が提供する「補助金・助成金、そして融資制度」を活用するアイデアは割りと早期に思いつきました。調べてみるとなんと補助金・助成金は年間３０００種類も発表…" at bounding box center [271, 178] width 298 height 40
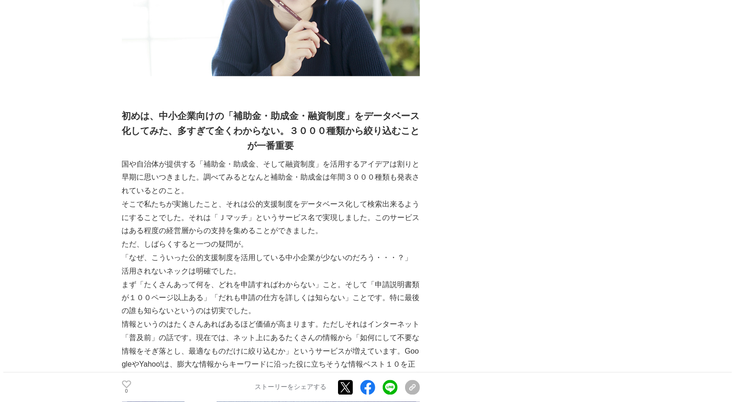
click at [317, 196] on p "国や自治体が提供する「補助金・助成金、そして融資制度」を活用するアイデアは割りと早期に思いつきました。調べてみるとなんと補助金・助成金は年間３０００種類も発表…" at bounding box center [271, 178] width 298 height 40
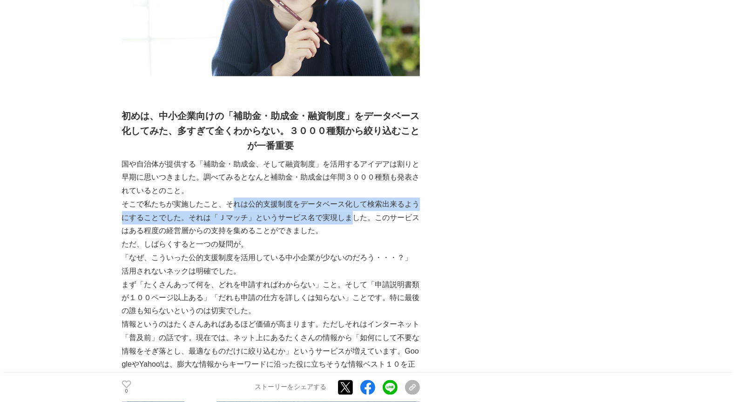
click at [353, 215] on p "そこで私たちが実施したこと、それは公的支援制度をデータベース化して検索出来るようにすることでした。それは「Ｊマッチ」というサービス名で実現しました。このサービ…" at bounding box center [271, 218] width 298 height 40
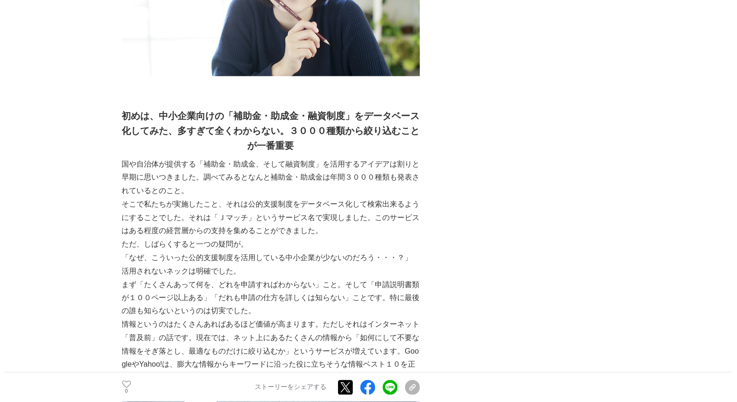
click at [328, 211] on p "そこで私たちが実施したこと、それは公的支援制度をデータベース化して検索出来るようにすることでした。それは「Ｊマッチ」というサービス名で実現しました。このサービ…" at bounding box center [271, 218] width 298 height 40
click at [336, 210] on p "そこで私たちが実施したこと、それは公的支援制度をデータベース化して検索出来るようにすることでした。それは「Ｊマッチ」というサービス名で実現しました。このサービ…" at bounding box center [271, 218] width 298 height 40
click at [325, 216] on p "そこで私たちが実施したこと、それは公的支援制度をデータベース化して検索出来るようにすることでした。それは「Ｊマッチ」というサービス名で実現しました。このサービ…" at bounding box center [271, 218] width 298 height 40
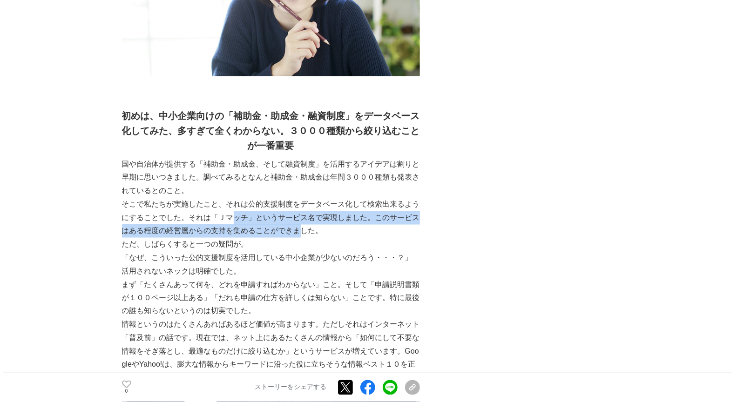
click at [301, 229] on p "そこで私たちが実施したこと、それは公的支援制度をデータベース化して検索出来るようにすることでした。それは「Ｊマッチ」というサービス名で実現しました。このサービ…" at bounding box center [271, 218] width 298 height 40
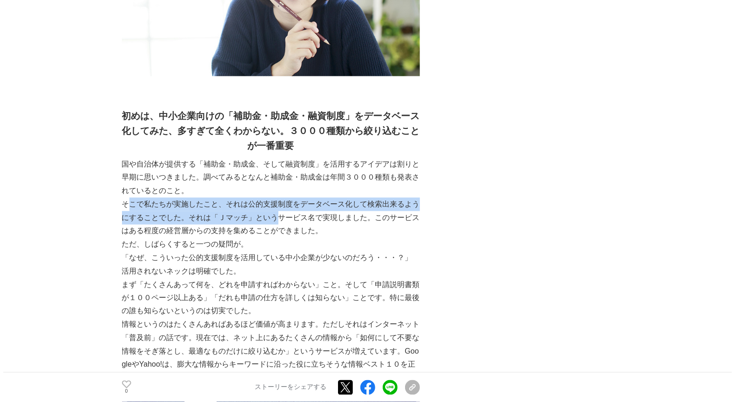
click at [285, 215] on p "そこで私たちが実施したこと、それは公的支援制度をデータベース化して検索出来るようにすることでした。それは「Ｊマッチ」というサービス名で実現しました。このサービ…" at bounding box center [271, 218] width 298 height 40
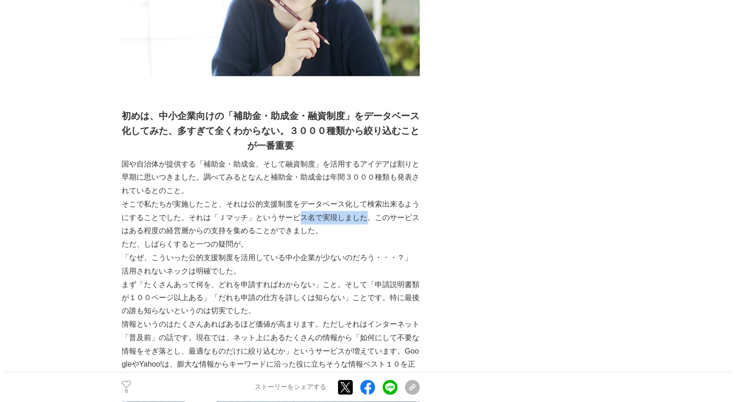
click at [366, 213] on p "そこで私たちが実施したこと、それは公的支援制度をデータベース化して検索出来るようにすることでした。それは「Ｊマッチ」というサービス名で実現しました。このサービ…" at bounding box center [271, 218] width 298 height 40
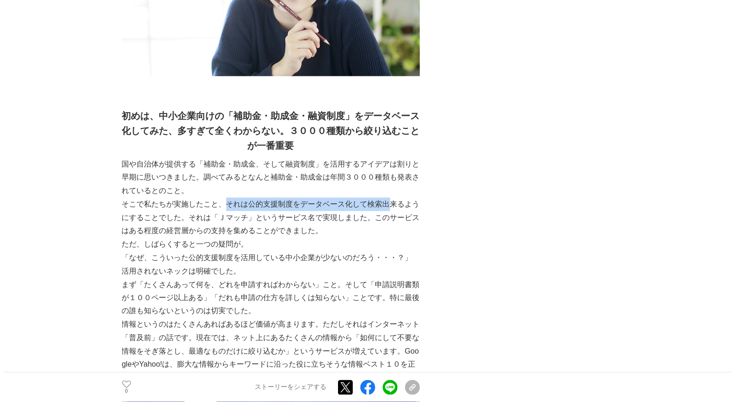
click at [396, 210] on p "そこで私たちが実施したこと、それは公的支援制度をデータベース化して検索出来るようにすることでした。それは「Ｊマッチ」というサービス名で実現しました。このサービ…" at bounding box center [271, 218] width 298 height 40
click at [405, 207] on p "そこで私たちが実施したこと、それは公的支援制度をデータベース化して検索出来るようにすることでした。それは「Ｊマッチ」というサービス名で実現しました。このサービ…" at bounding box center [271, 218] width 298 height 40
click at [406, 209] on p "そこで私たちが実施したこと、それは公的支援制度をデータベース化して検索出来るようにすることでした。それは「Ｊマッチ」というサービス名で実現しました。このサービ…" at bounding box center [271, 218] width 298 height 40
click at [297, 207] on p "そこで私たちが実施したこと、それは公的支援制度をデータベース化して検索出来るようにすることでした。それは「Ｊマッチ」というサービス名で実現しました。このサービ…" at bounding box center [271, 218] width 298 height 40
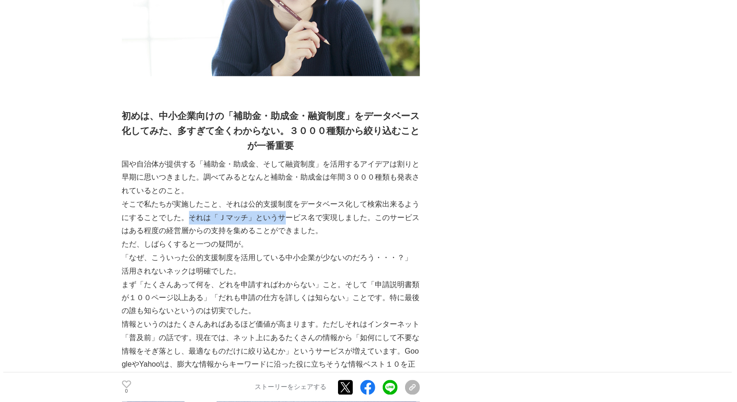
click at [286, 216] on p "そこで私たちが実施したこと、それは公的支援制度をデータベース化して検索出来るようにすることでした。それは「Ｊマッチ」というサービス名で実現しました。このサービ…" at bounding box center [271, 218] width 298 height 40
click at [304, 219] on p "そこで私たちが実施したこと、それは公的支援制度をデータベース化して検索出来るようにすることでした。それは「Ｊマッチ」というサービス名で実現しました。このサービ…" at bounding box center [271, 218] width 298 height 40
click at [340, 216] on p "そこで私たちが実施したこと、それは公的支援制度をデータベース化して検索出来るようにすることでした。それは「Ｊマッチ」というサービス名で実現しました。このサービ…" at bounding box center [271, 218] width 298 height 40
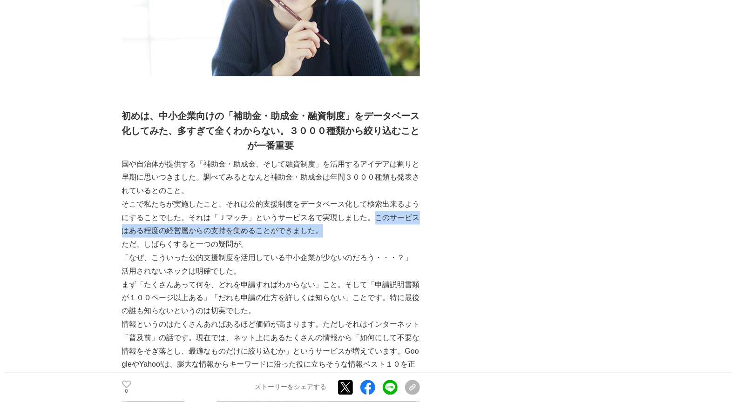
click at [338, 225] on p "そこで私たちが実施したこと、それは公的支援制度をデータベース化して検索出来るようにすることでした。それは「Ｊマッチ」というサービス名で実現しました。このサービ…" at bounding box center [271, 218] width 298 height 40
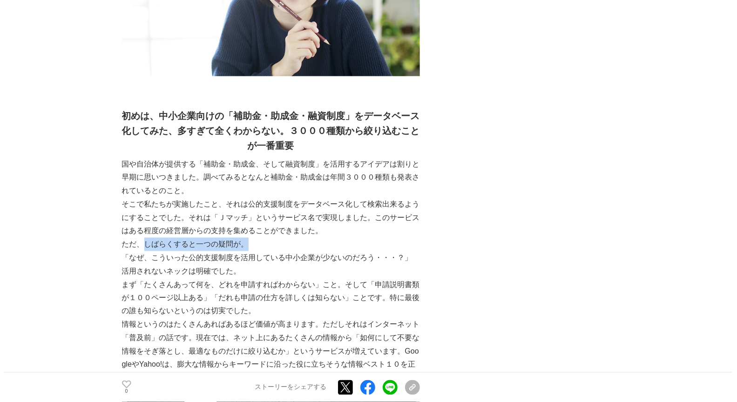
click at [279, 242] on p "ただ、しばらくすると一つの疑問が。" at bounding box center [271, 245] width 298 height 14
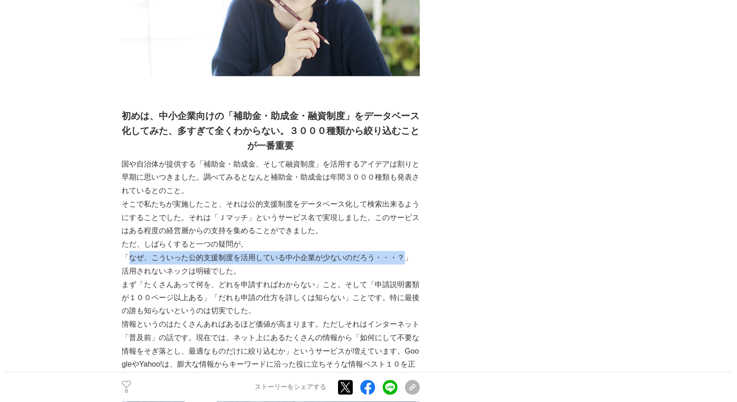
click at [400, 256] on p "「なぜ、こういった公的支援制度を活用している中小企業が少ないのだろう・・・？」" at bounding box center [271, 258] width 298 height 14
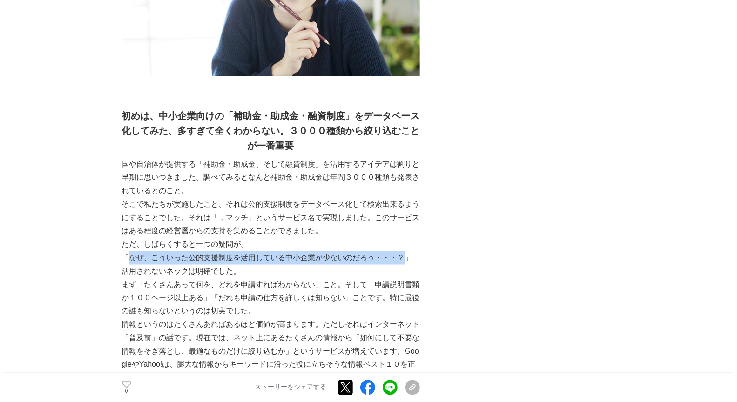
click at [402, 256] on p "「なぜ、こういった公的支援制度を活用している中小企業が少ないのだろう・・・？」" at bounding box center [271, 258] width 298 height 14
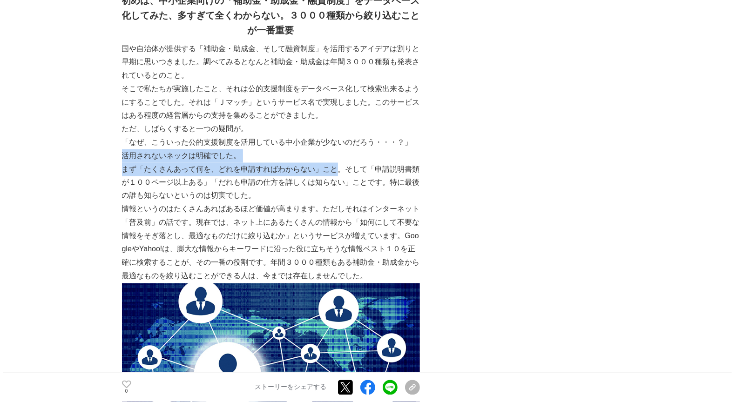
scroll to position [997, 0]
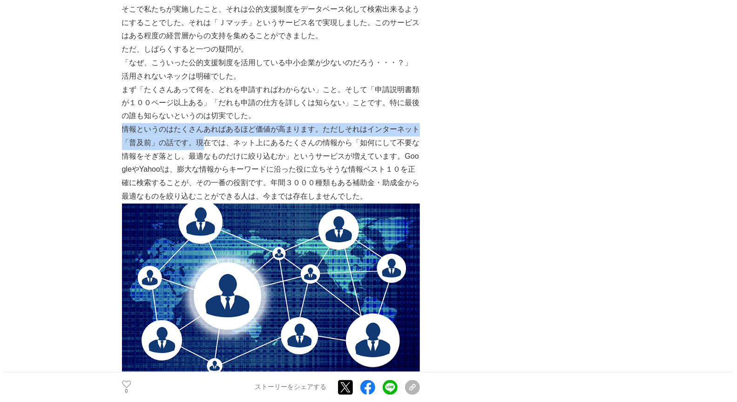
click at [204, 140] on p "情報というのはたくさんあればあるほど価値が高まります。ただしそれはインターネット「普及前」の話です。現在では、ネット上にあるたくさんの情報から「如何にして不要…" at bounding box center [271, 163] width 298 height 81
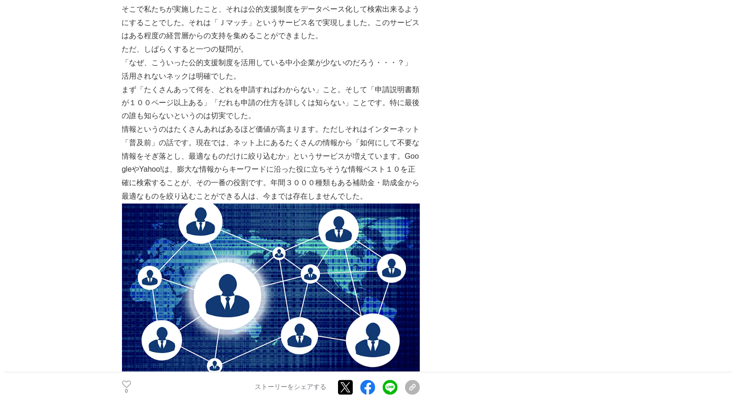
click at [253, 144] on p "情報というのはたくさんあればあるほど価値が高まります。ただしそれはインターネット「普及前」の話です。現在では、ネット上にあるたくさんの情報から「如何にして不要…" at bounding box center [271, 163] width 298 height 81
click at [237, 140] on p "情報というのはたくさんあればあるほど価値が高まります。ただしそれはインターネット「普及前」の話です。現在では、ネット上にあるたくさんの情報から「如何にして不要…" at bounding box center [271, 163] width 298 height 81
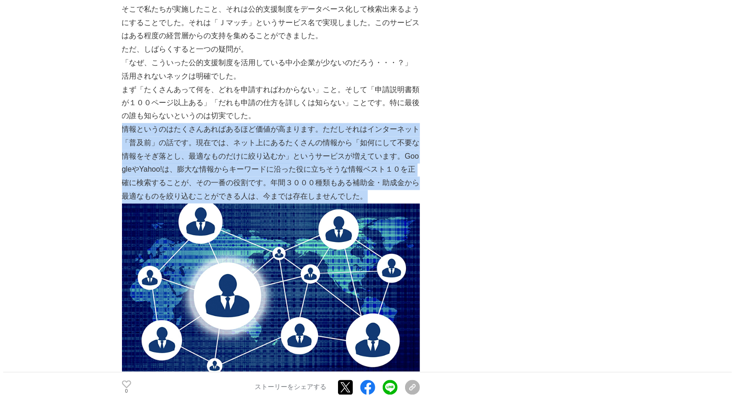
click at [407, 195] on p "情報というのはたくさんあればあるほど価値が高まります。ただしそれはインターネット「普及前」の話です。現在では、ネット上にあるたくさんの情報から「如何にして不要…" at bounding box center [271, 163] width 298 height 81
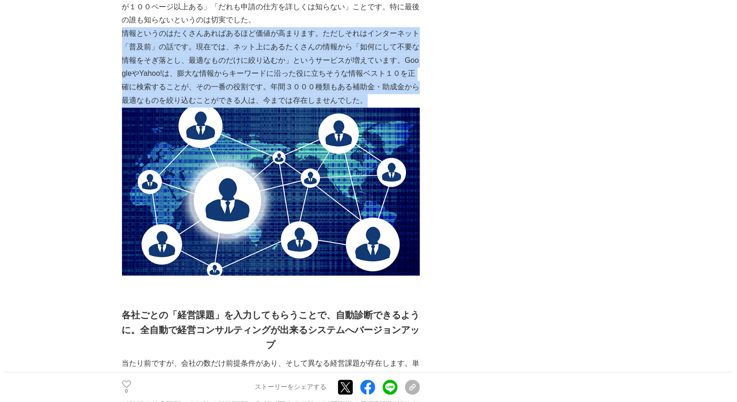
scroll to position [1214, 0]
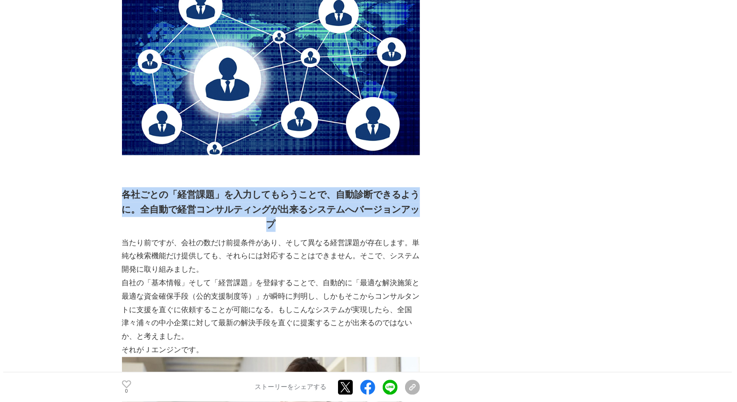
click at [411, 230] on h2 "各社ごとの「経営課題」を入力してもらうことで、自動診断できるように。 全自動で経営コンサルティングが出来るシステムへバージョンアップ" at bounding box center [271, 209] width 298 height 45
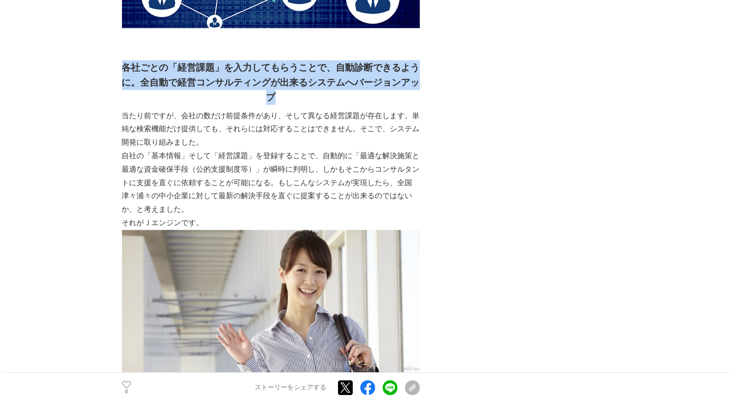
scroll to position [1356, 0]
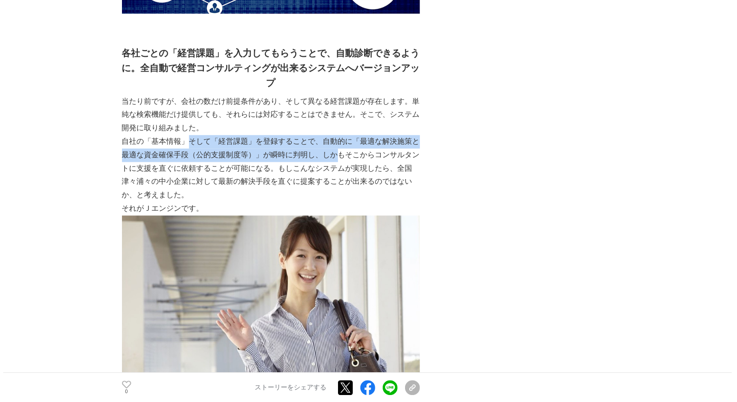
click at [343, 158] on p "自社の「基本情報」そして「経営課題」を登録することで、自動的に「最適な解決施策と最適な資金確保手段（公的支援制度等）」が瞬時に判明し、しかもそこからコンサルタ…" at bounding box center [271, 168] width 298 height 67
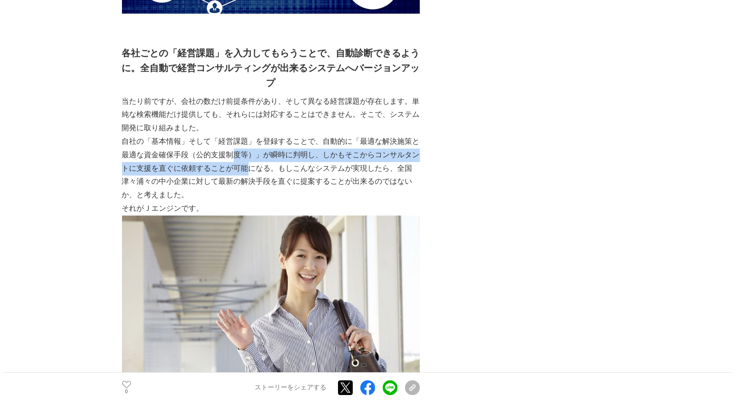
click at [247, 166] on p "自社の「基本情報」そして「経営課題」を登録することで、自動的に「最適な解決施策と最適な資金確保手段（公的支援制度等）」が瞬時に判明し、しかもそこからコンサルタ…" at bounding box center [271, 168] width 298 height 67
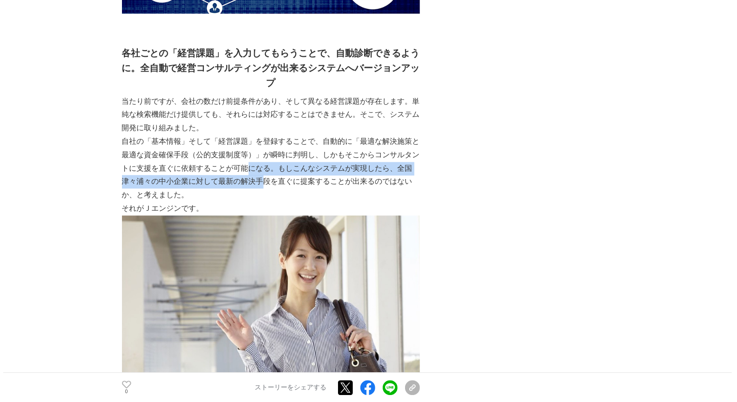
click at [265, 180] on p "自社の「基本情報」そして「経営課題」を登録することで、自動的に「最適な解決施策と最適な資金確保手段（公的支援制度等）」が瞬時に判明し、しかもそこからコンサルタ…" at bounding box center [271, 168] width 298 height 67
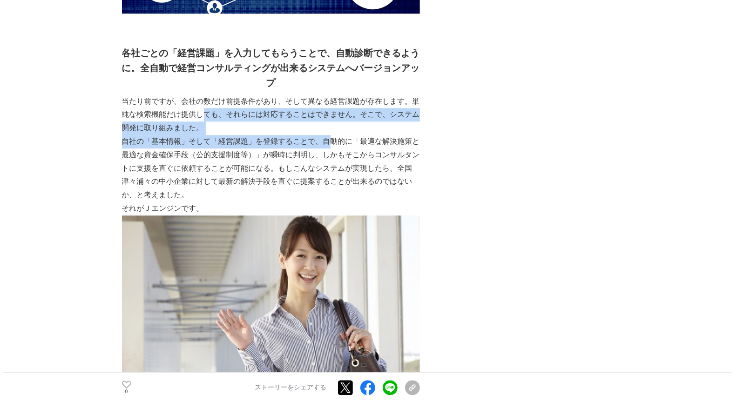
click at [332, 145] on div "「全国、全ての中小企業を黒字にする」、本気で考えていたらＪマッチが誕生しました はじめまして、Ｊマッチ事務局の[PERSON_NAME]と申します。 このペー…" at bounding box center [271, 162] width 298 height 2772
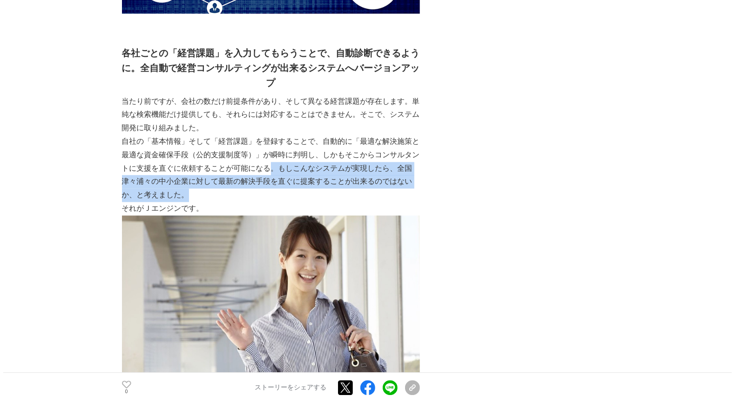
click at [340, 204] on div "「全国、全ての中小企業を黒字にする」、本気で考えていたらＪマッチが誕生しました はじめまして、Ｊマッチ事務局の[PERSON_NAME]と申します。 このペー…" at bounding box center [271, 162] width 298 height 2772
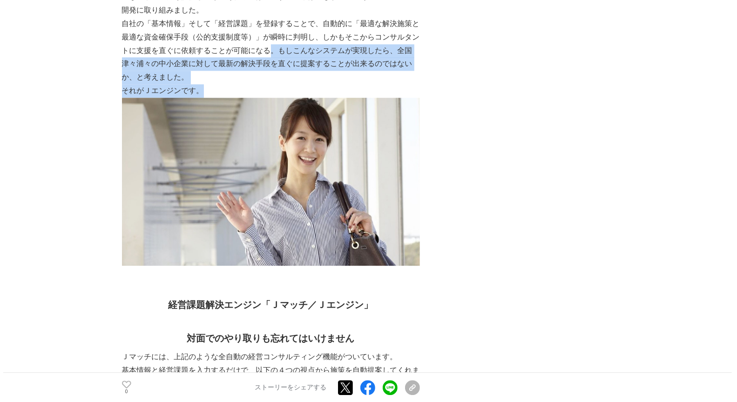
scroll to position [1661, 0]
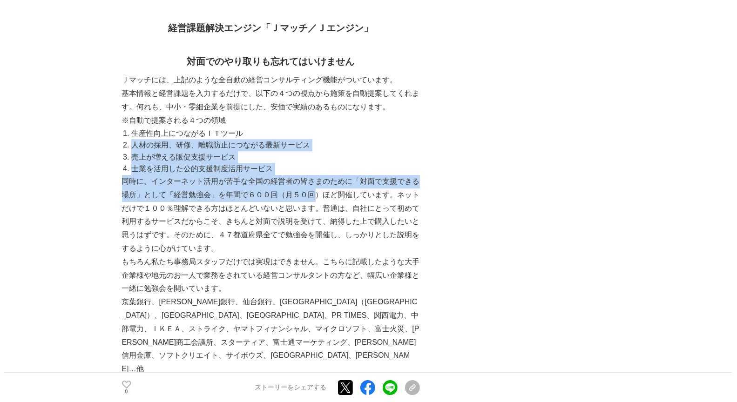
scroll to position [1843, 0]
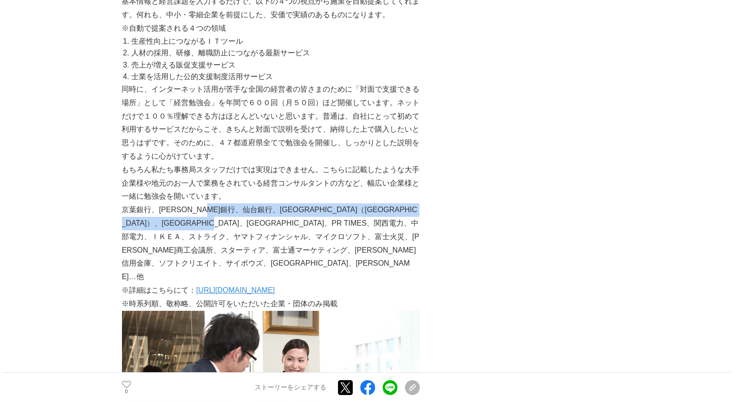
click at [347, 229] on p "京葉銀行、[PERSON_NAME]銀行、仙台銀行、[GEOGRAPHIC_DATA]（[GEOGRAPHIC_DATA]）、[GEOGRAPHIC_DATA…" at bounding box center [271, 243] width 298 height 81
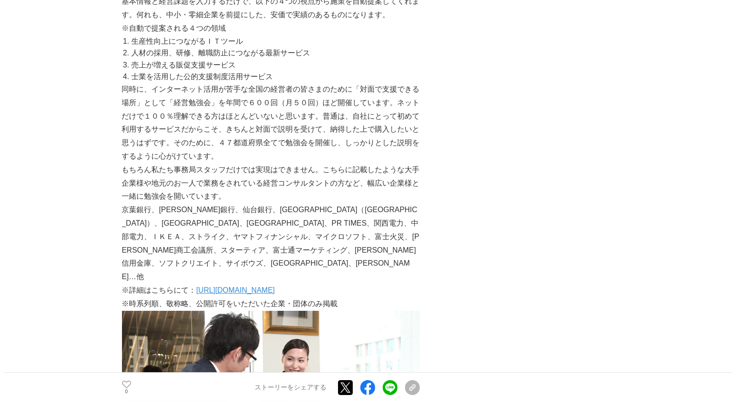
click at [292, 234] on p "京葉銀行、[PERSON_NAME]銀行、仙台銀行、[GEOGRAPHIC_DATA]（[GEOGRAPHIC_DATA]）、[GEOGRAPHIC_DATA…" at bounding box center [271, 243] width 298 height 81
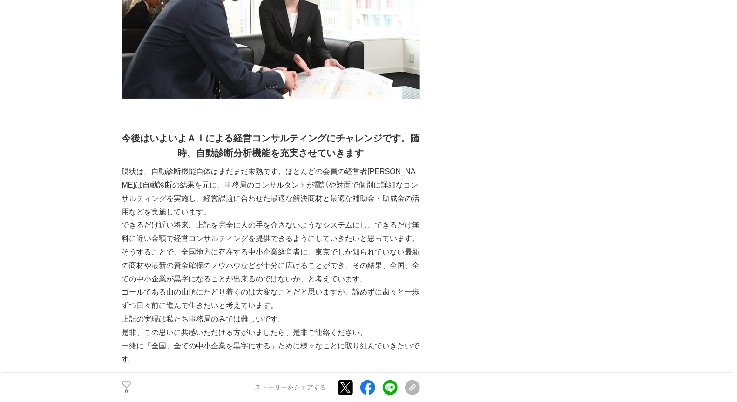
scroll to position [2216, 0]
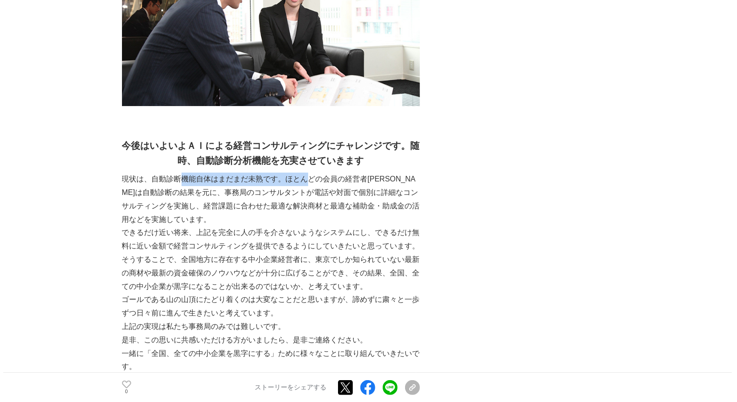
click at [354, 173] on p "現状は、自動診断機能自体はまだまだ未熟です。ほとんどの会員の経営者[PERSON_NAME]は自動診断の結果を元に、事務局のコンサルタントが電話や対面で個別に…" at bounding box center [271, 200] width 298 height 54
click at [403, 173] on p "現状は、自動診断機能自体はまだまだ未熟です。ほとんどの会員の経営者[PERSON_NAME]は自動診断の結果を元に、事務局のコンサルタントが電話や対面で個別に…" at bounding box center [271, 200] width 298 height 54
click at [411, 173] on p "現状は、自動診断機能自体はまだまだ未熟です。ほとんどの会員の経営者[PERSON_NAME]は自動診断の結果を元に、事務局のコンサルタントが電話や対面で個別に…" at bounding box center [271, 200] width 298 height 54
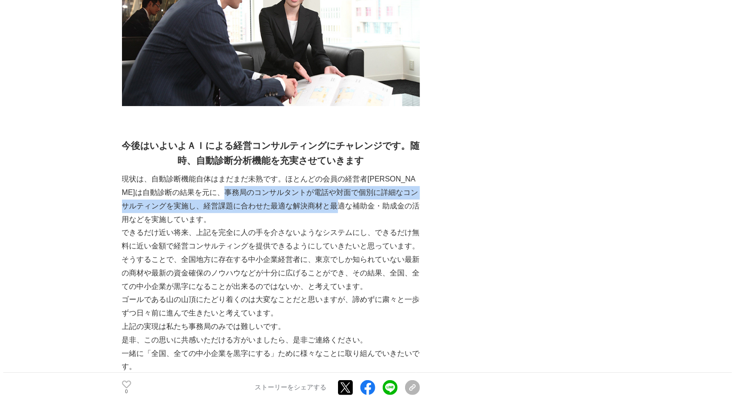
click at [368, 178] on p "現状は、自動診断機能自体はまだまだ未熟です。ほとんどの会員の経営者[PERSON_NAME]は自動診断の結果を元に、事務局のコンサルタントが電話や対面で個別に…" at bounding box center [271, 200] width 298 height 54
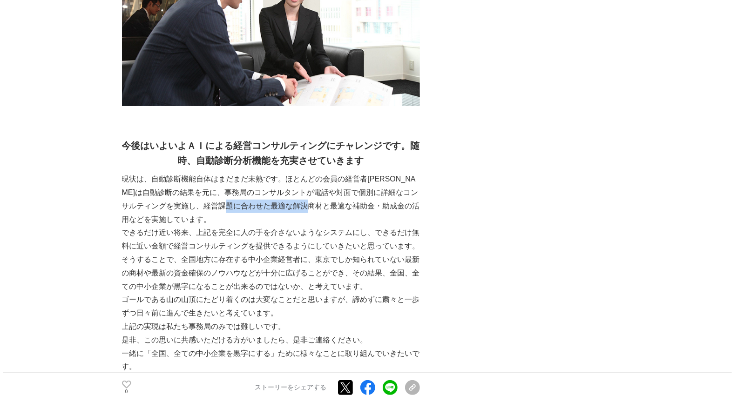
click at [336, 183] on p "現状は、自動診断機能自体はまだまだ未熟です。ほとんどの会員の経営者[PERSON_NAME]は自動診断の結果を元に、事務局のコンサルタントが電話や対面で個別に…" at bounding box center [271, 200] width 298 height 54
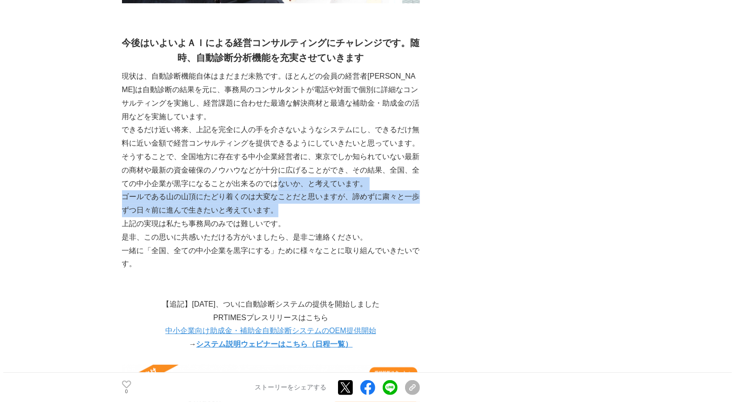
scroll to position [2400, 0]
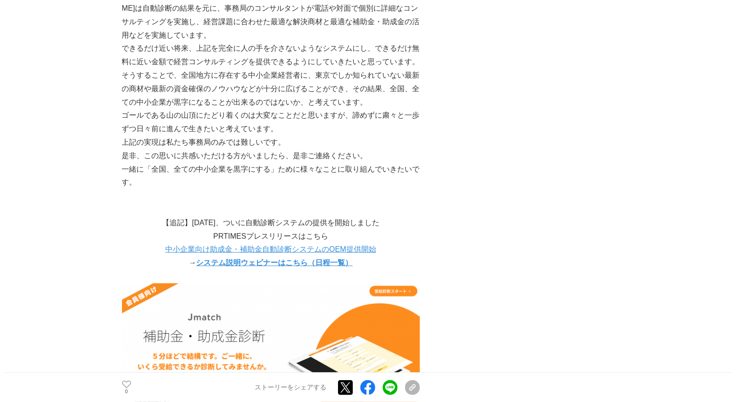
click at [263, 243] on p "中小企業向け助成金・補助金自動診断システムのOEM提供開始" at bounding box center [271, 250] width 298 height 14
click at [264, 245] on link "中小企業向け助成金・補助金自動診断システムのOEM提供開始" at bounding box center [270, 249] width 210 height 8
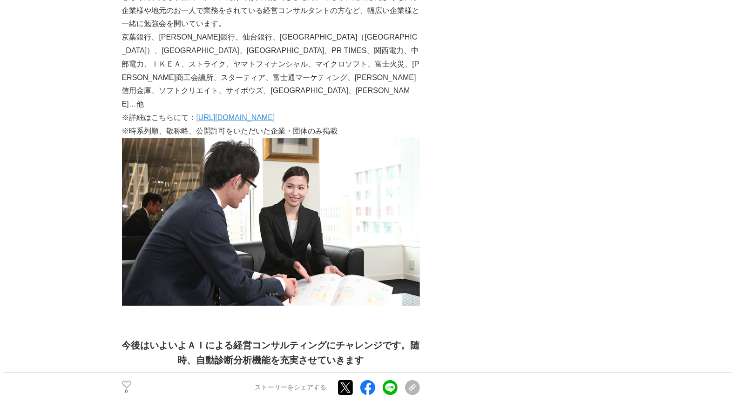
scroll to position [1667, 0]
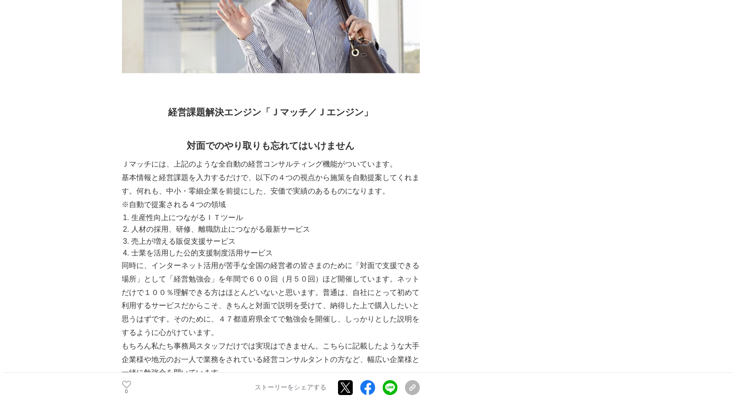
click at [440, 186] on div "Ｊマッチ開発の想い　～そして自動化へ [DATE]～ 補助金 #補助金 #助成金 #中小企業支援 0 → 0 0" at bounding box center [369, 88] width 494 height 3396
